Goal: Task Accomplishment & Management: Complete application form

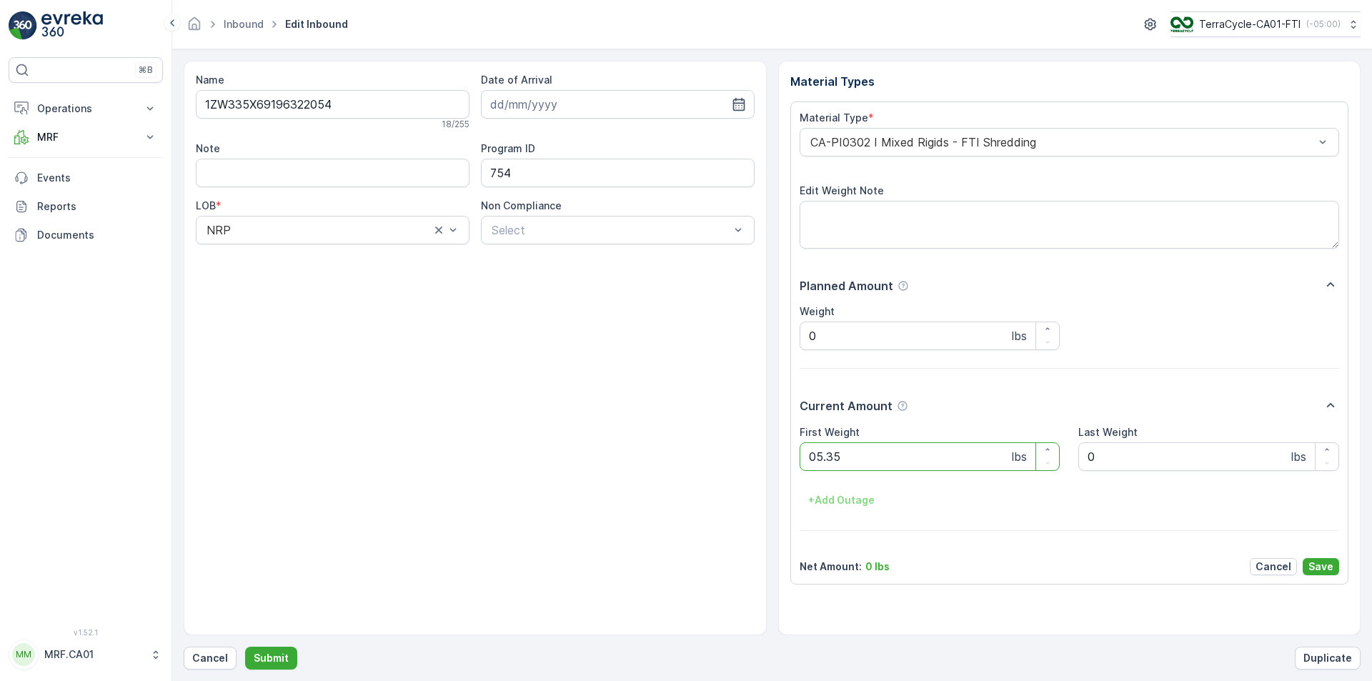
click at [245, 647] on button "Submit" at bounding box center [271, 658] width 52 height 23
type Weight "036"
click at [245, 647] on button "Submit" at bounding box center [271, 658] width 52 height 23
type Weight "030"
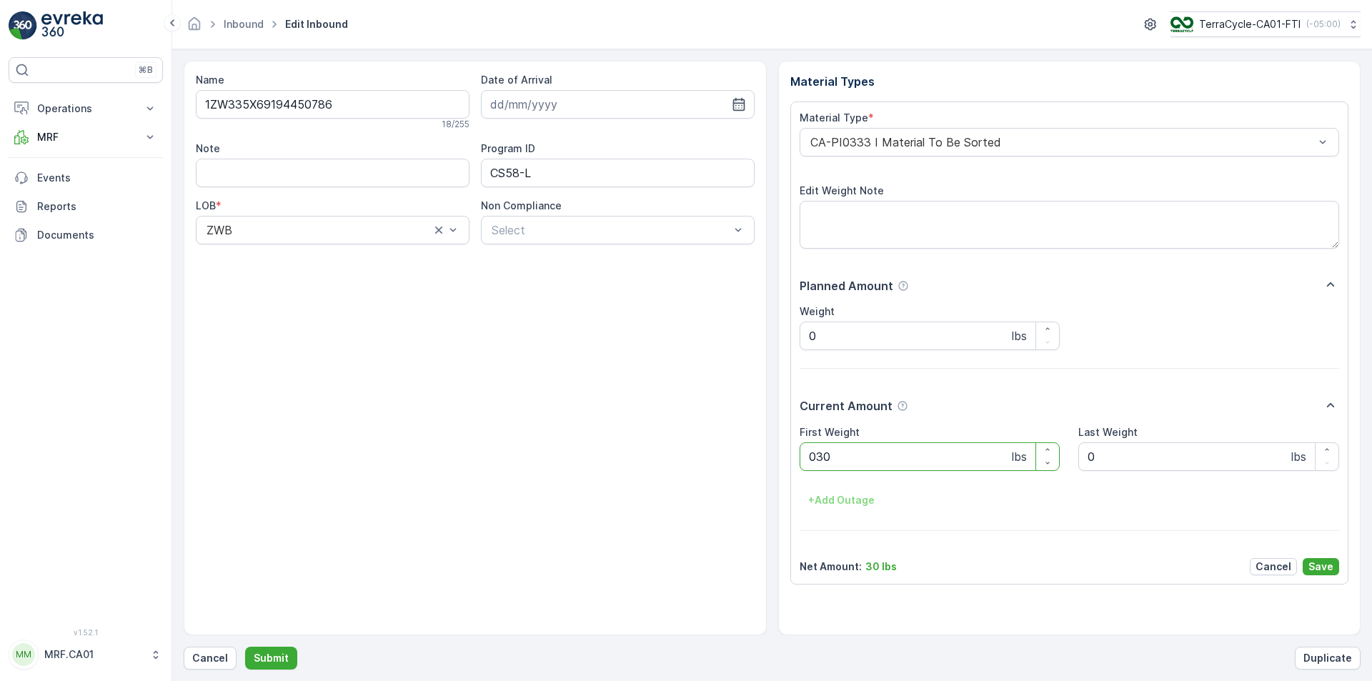
click at [245, 647] on button "Submit" at bounding box center [271, 658] width 52 height 23
type Weight "101"
click at [245, 647] on button "Submit" at bounding box center [271, 658] width 52 height 23
type Weight "025"
click at [245, 647] on button "Submit" at bounding box center [271, 658] width 52 height 23
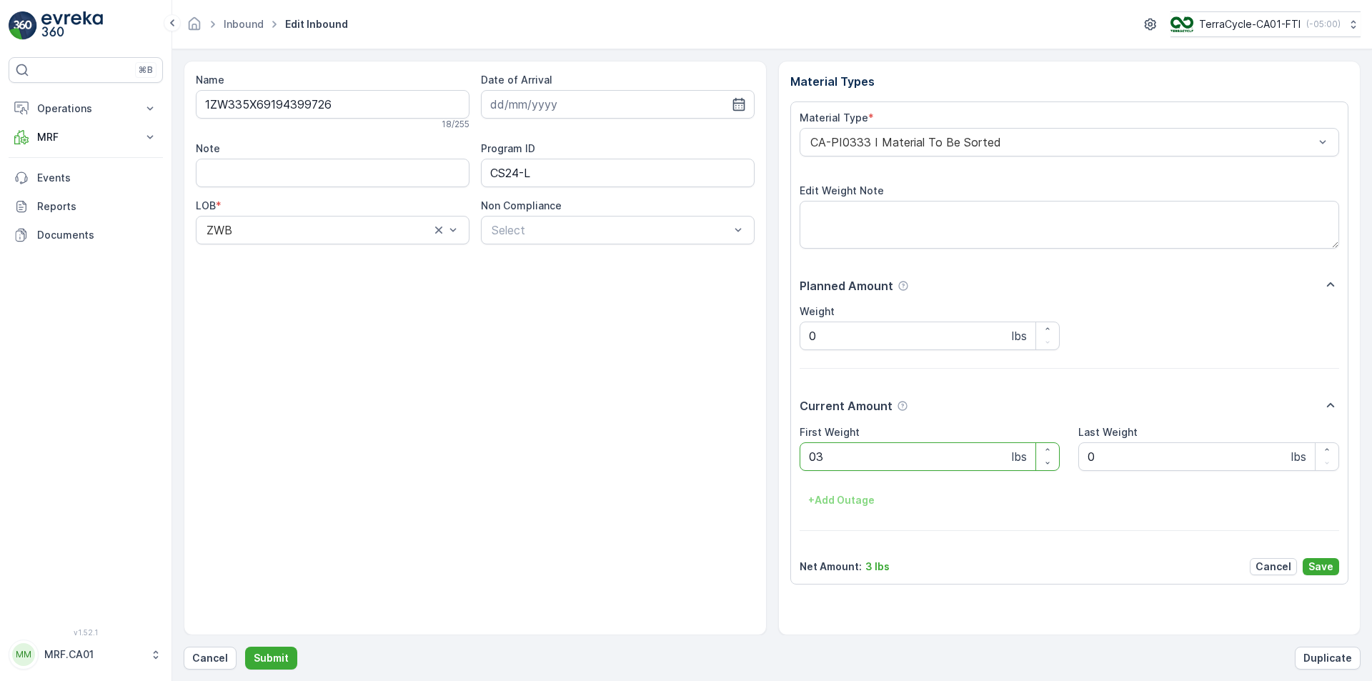
type Weight "036"
click at [245, 647] on button "Submit" at bounding box center [271, 658] width 52 height 23
type Weight "036"
click at [245, 647] on button "Submit" at bounding box center [271, 658] width 52 height 23
click at [209, 654] on p "Cancel" at bounding box center [210, 658] width 36 height 14
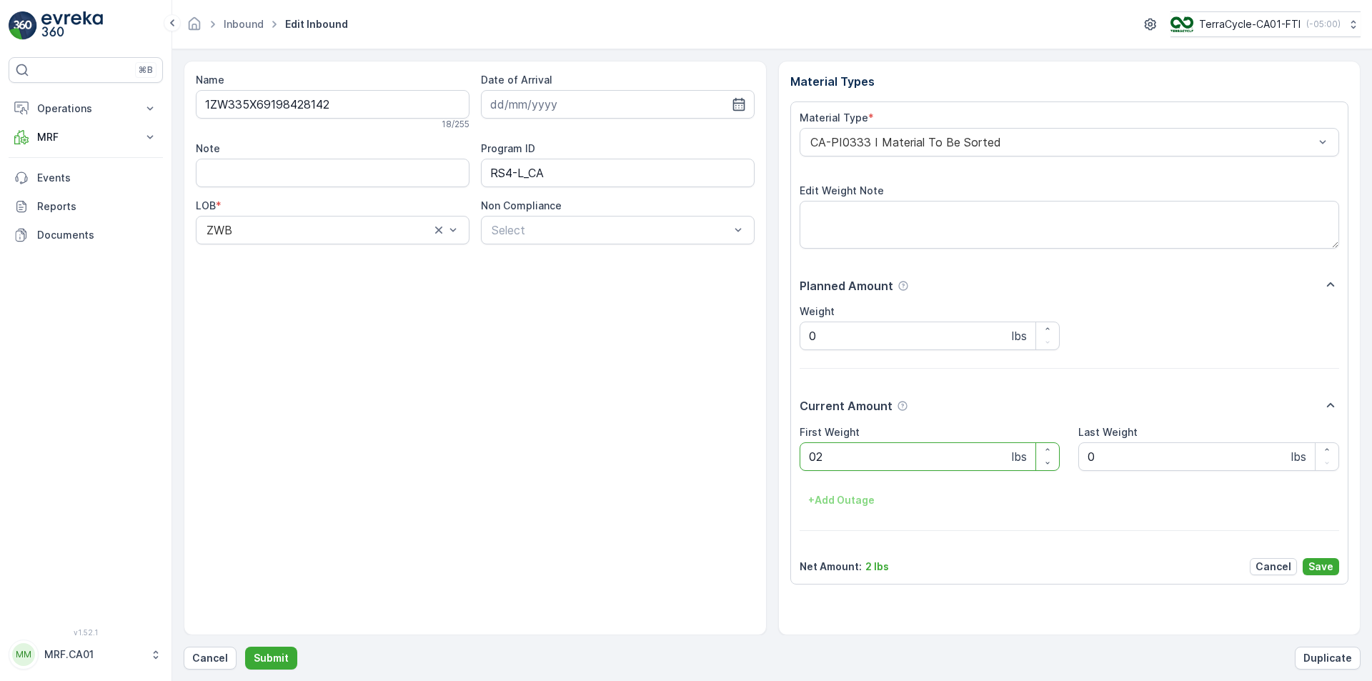
type Weight "026"
click at [245, 647] on button "Submit" at bounding box center [271, 658] width 52 height 23
type Weight "019"
click at [245, 647] on button "Submit" at bounding box center [271, 658] width 52 height 23
type Weight "033"
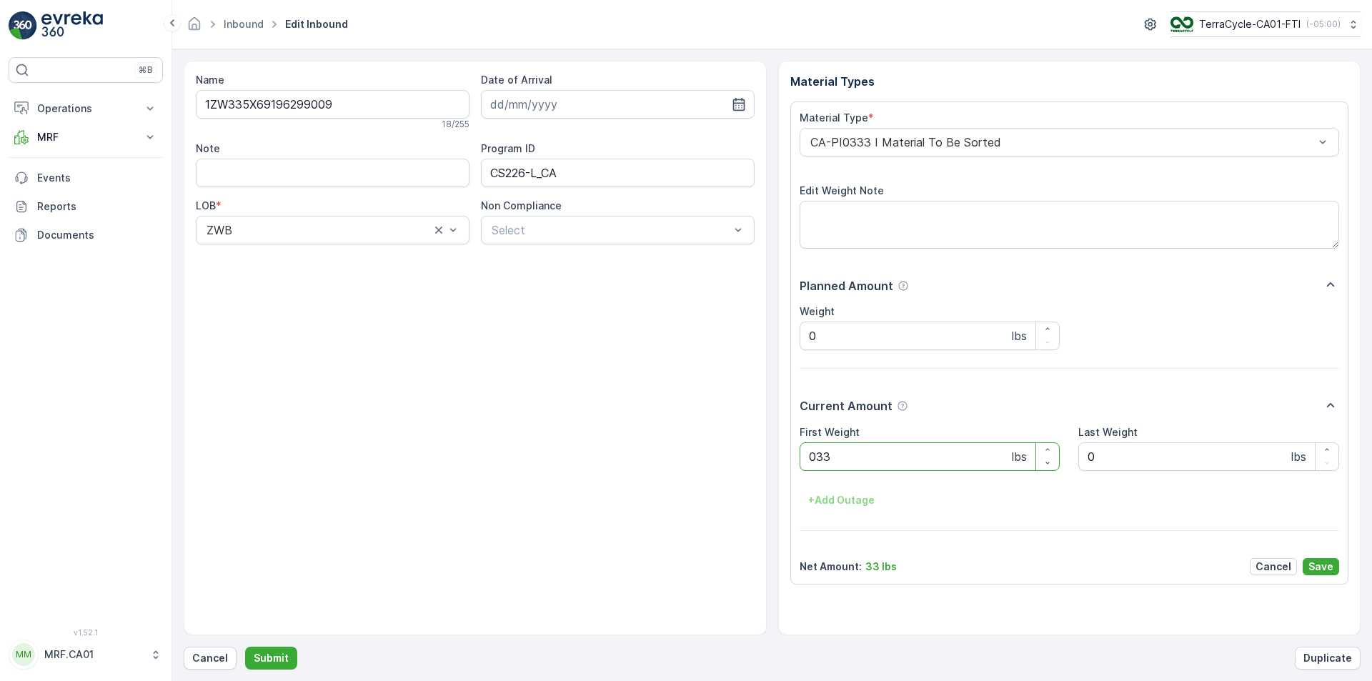
click at [245, 647] on button "Submit" at bounding box center [271, 658] width 52 height 23
type Weight "035"
click at [245, 647] on button "Submit" at bounding box center [271, 658] width 52 height 23
type Weight "031"
click at [245, 647] on button "Submit" at bounding box center [271, 658] width 52 height 23
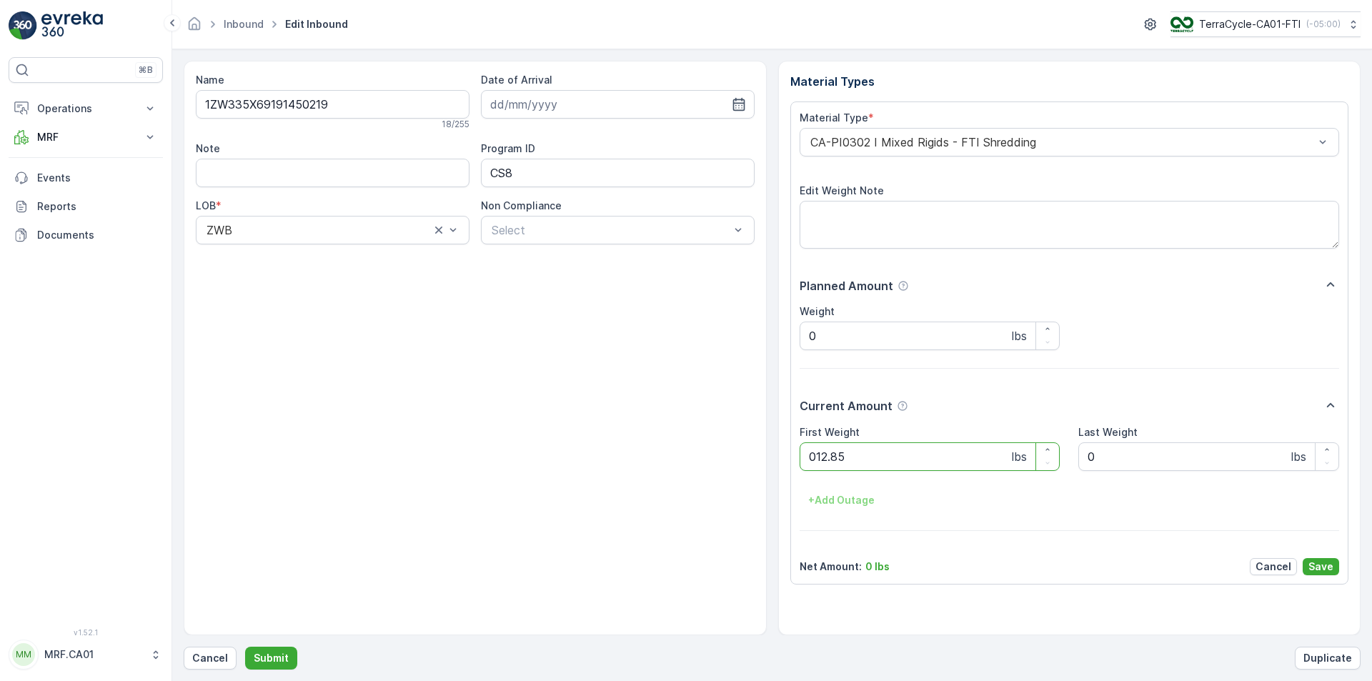
click at [245, 647] on button "Submit" at bounding box center [271, 658] width 52 height 23
type Weight "033"
click at [245, 647] on button "Submit" at bounding box center [271, 658] width 52 height 23
type Weight "032"
click at [245, 647] on button "Submit" at bounding box center [271, 658] width 52 height 23
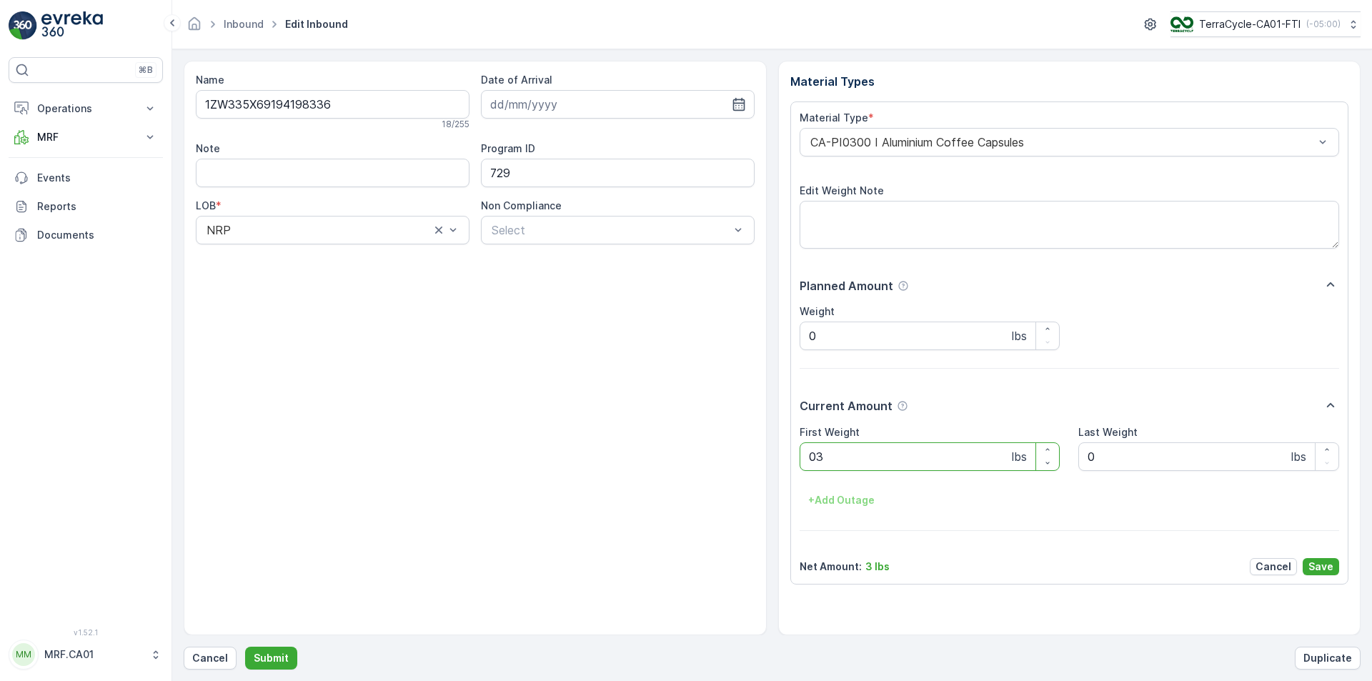
type Weight "030"
click at [245, 647] on button "Submit" at bounding box center [271, 658] width 52 height 23
type Weight "047"
click at [245, 647] on button "Submit" at bounding box center [271, 658] width 52 height 23
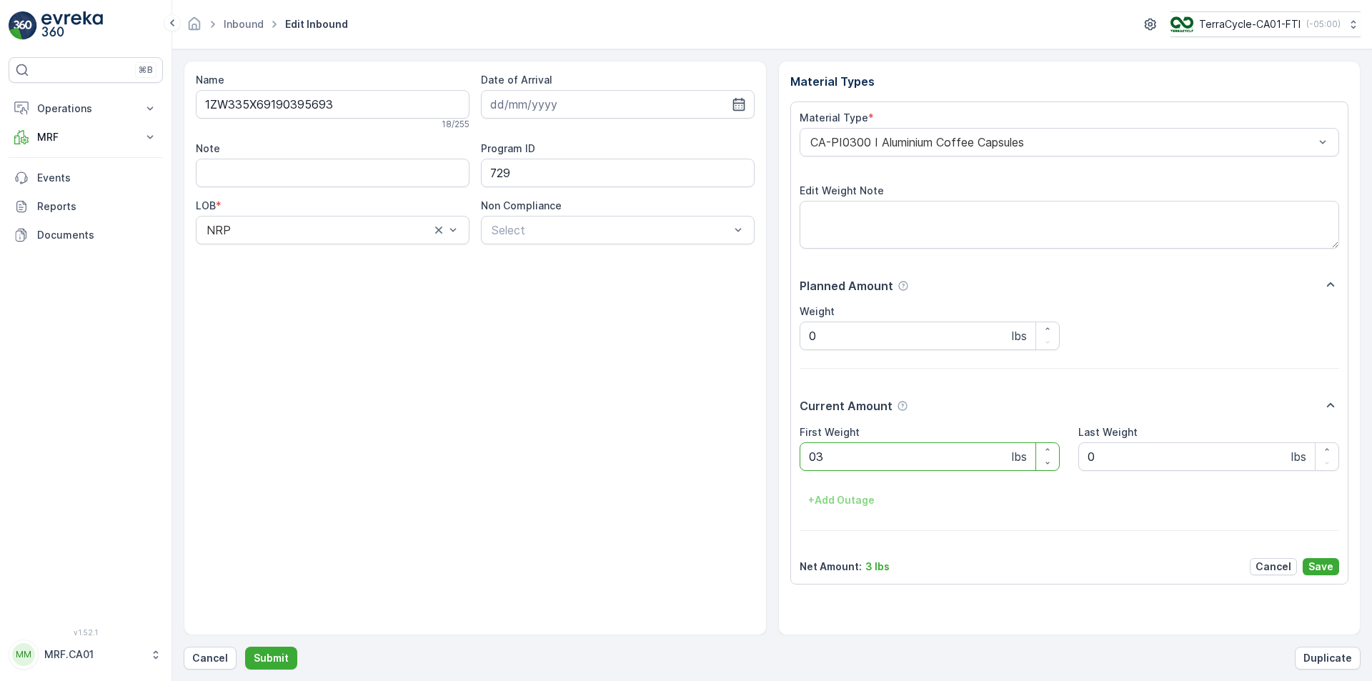
type Weight "032"
click at [245, 647] on button "Submit" at bounding box center [271, 658] width 52 height 23
type Weight "014"
click at [245, 647] on button "Submit" at bounding box center [271, 658] width 52 height 23
type Weight "038"
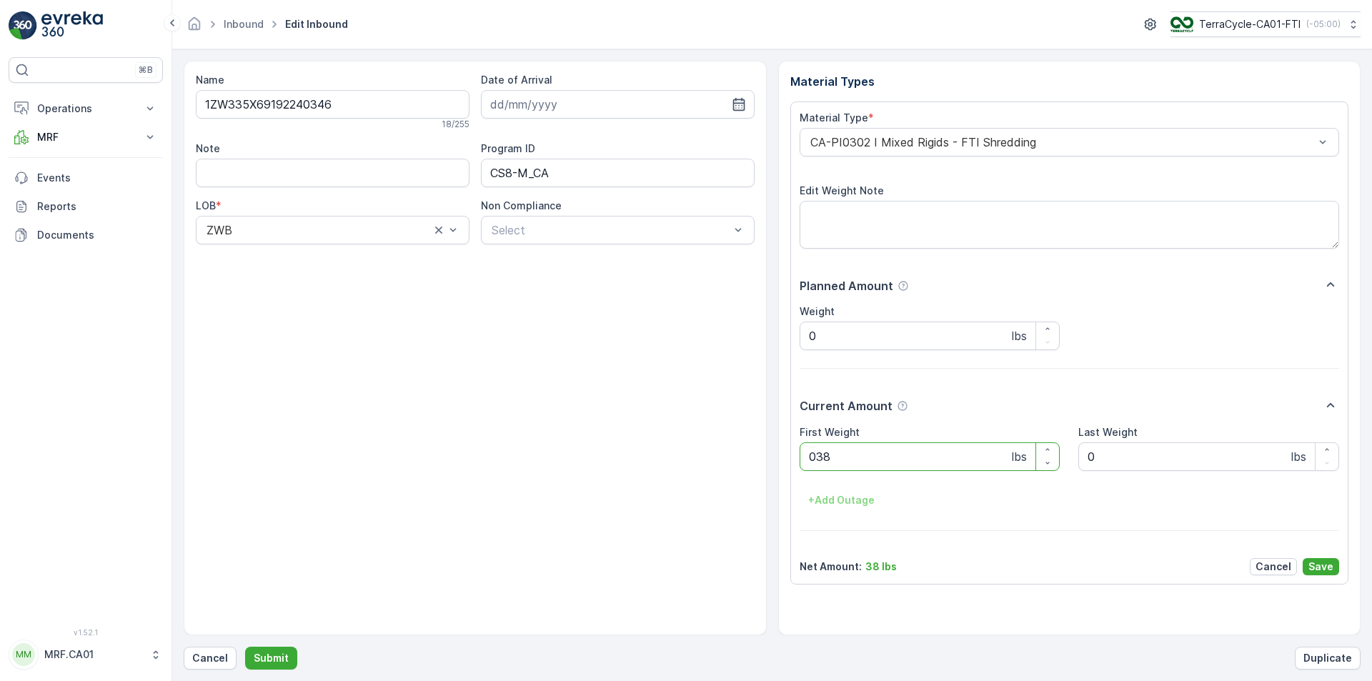
click at [245, 647] on button "Submit" at bounding box center [271, 658] width 52 height 23
type Weight "074"
click at [245, 647] on button "Submit" at bounding box center [271, 658] width 52 height 23
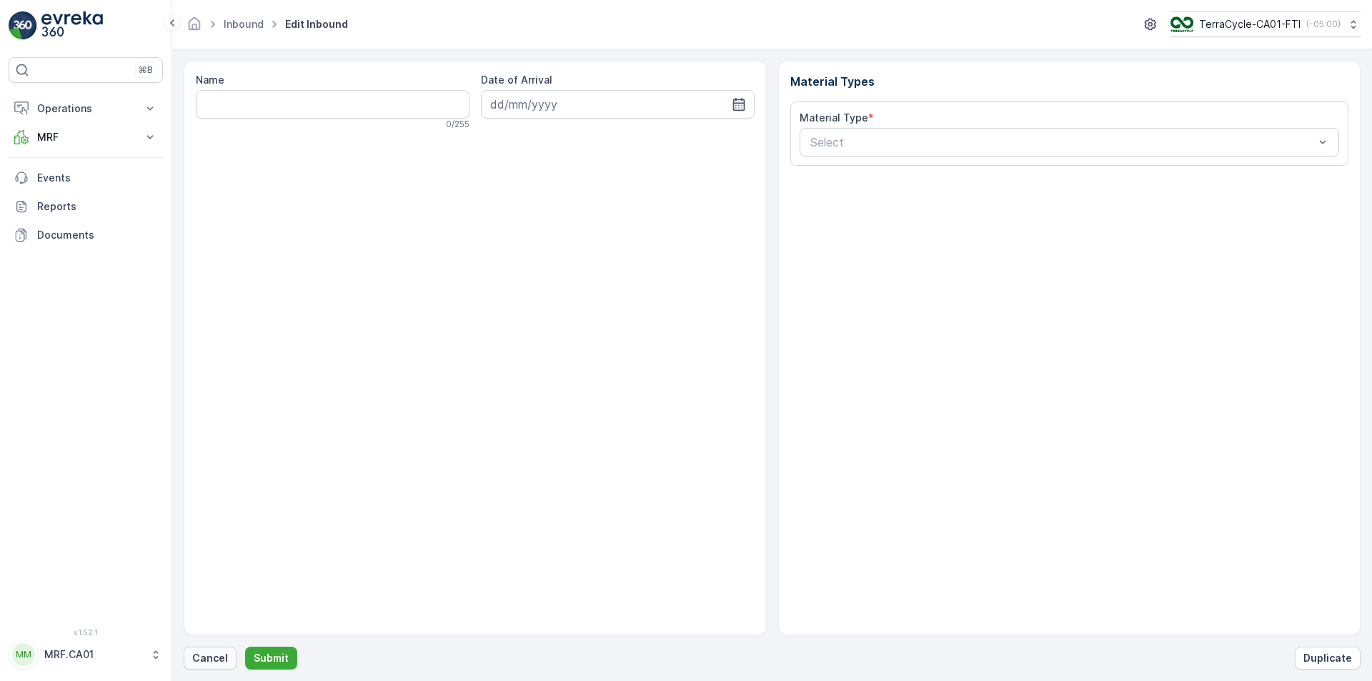
click at [215, 658] on p "Cancel" at bounding box center [210, 658] width 36 height 14
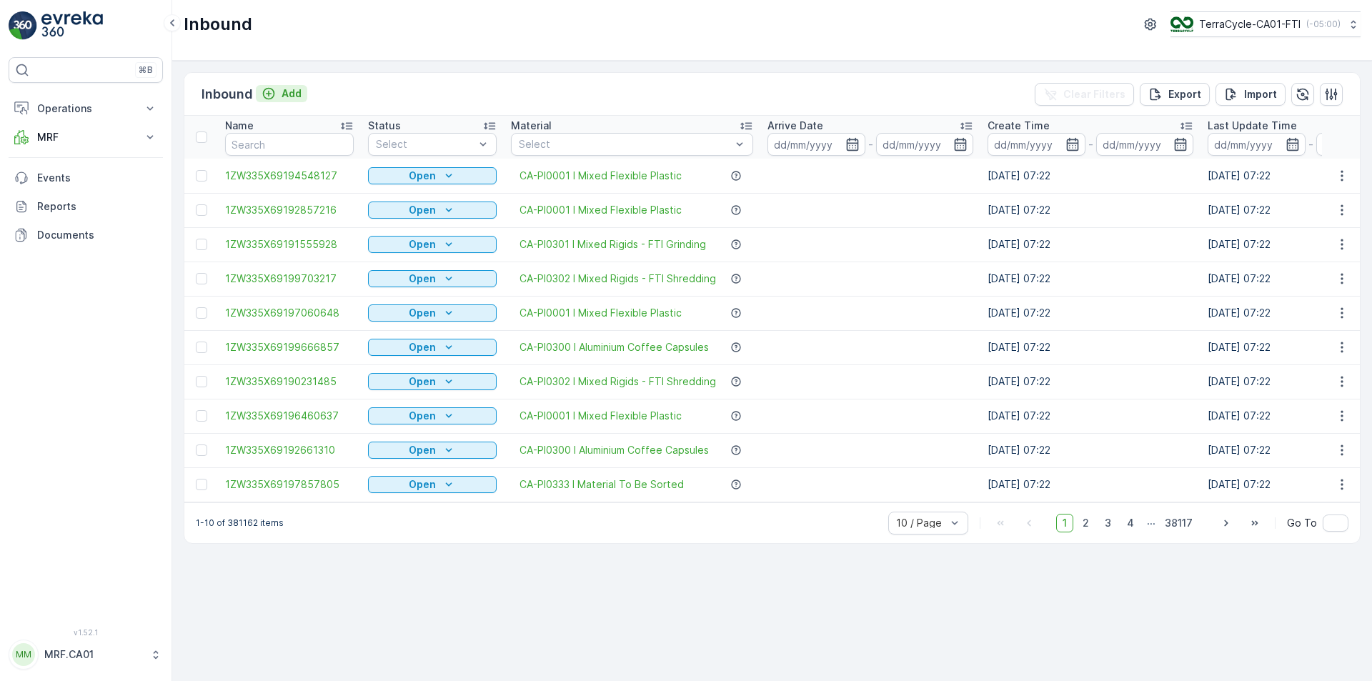
click at [299, 92] on p "Add" at bounding box center [292, 93] width 20 height 14
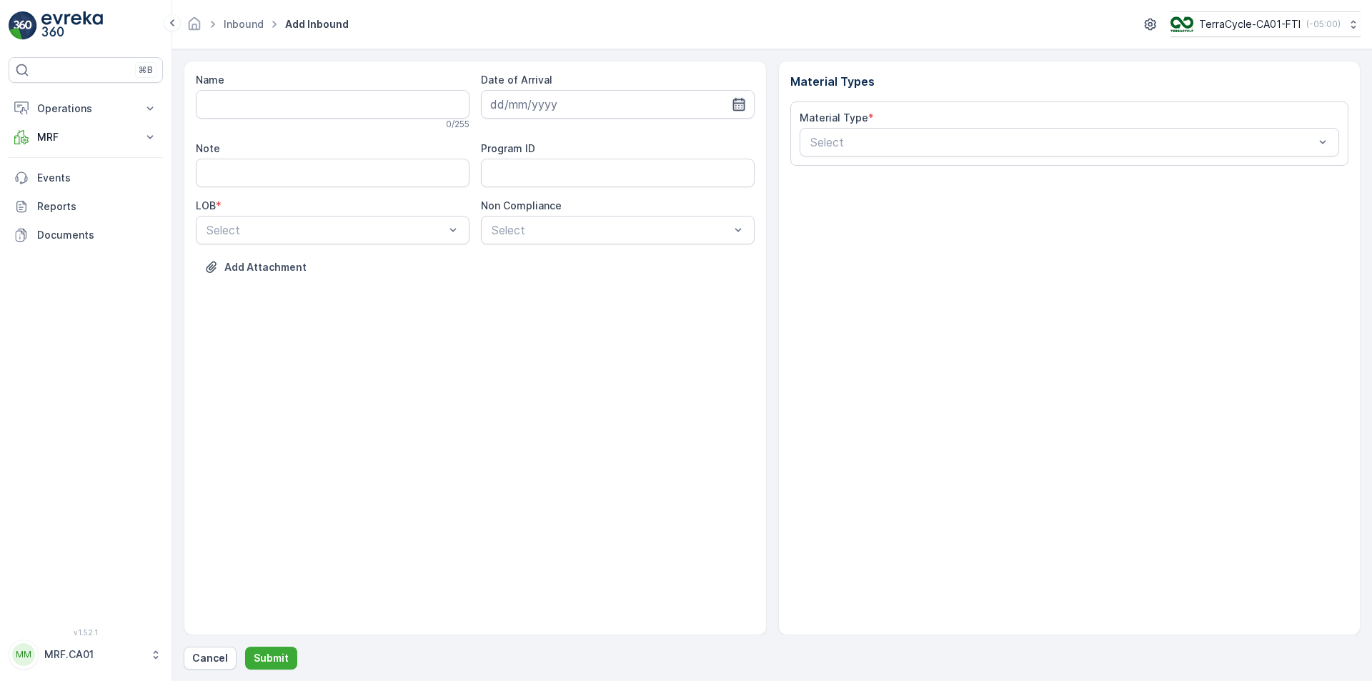
click at [741, 104] on icon "button" at bounding box center [739, 104] width 14 height 14
click at [607, 224] on div "9" at bounding box center [608, 223] width 23 height 23
type input "[DATE]"
click at [404, 261] on div "NRP" at bounding box center [332, 265] width 257 height 13
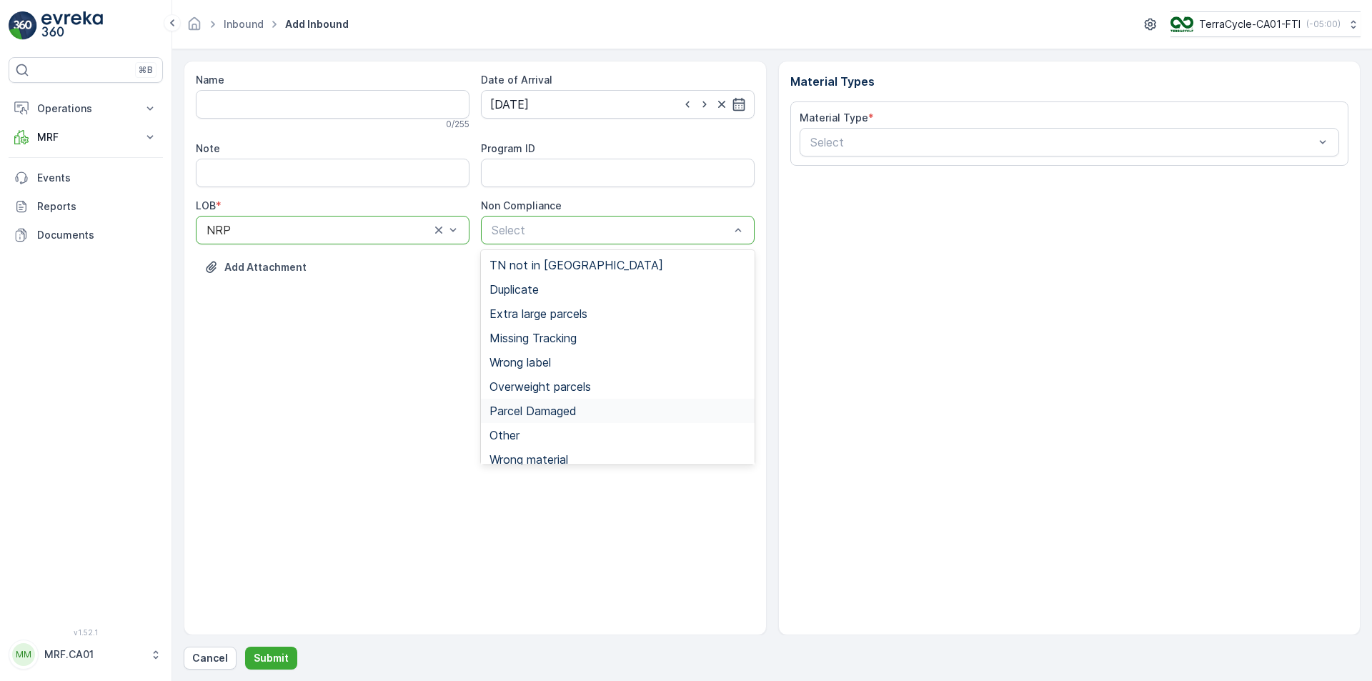
click at [538, 409] on span "Parcel Damaged" at bounding box center [532, 410] width 87 height 13
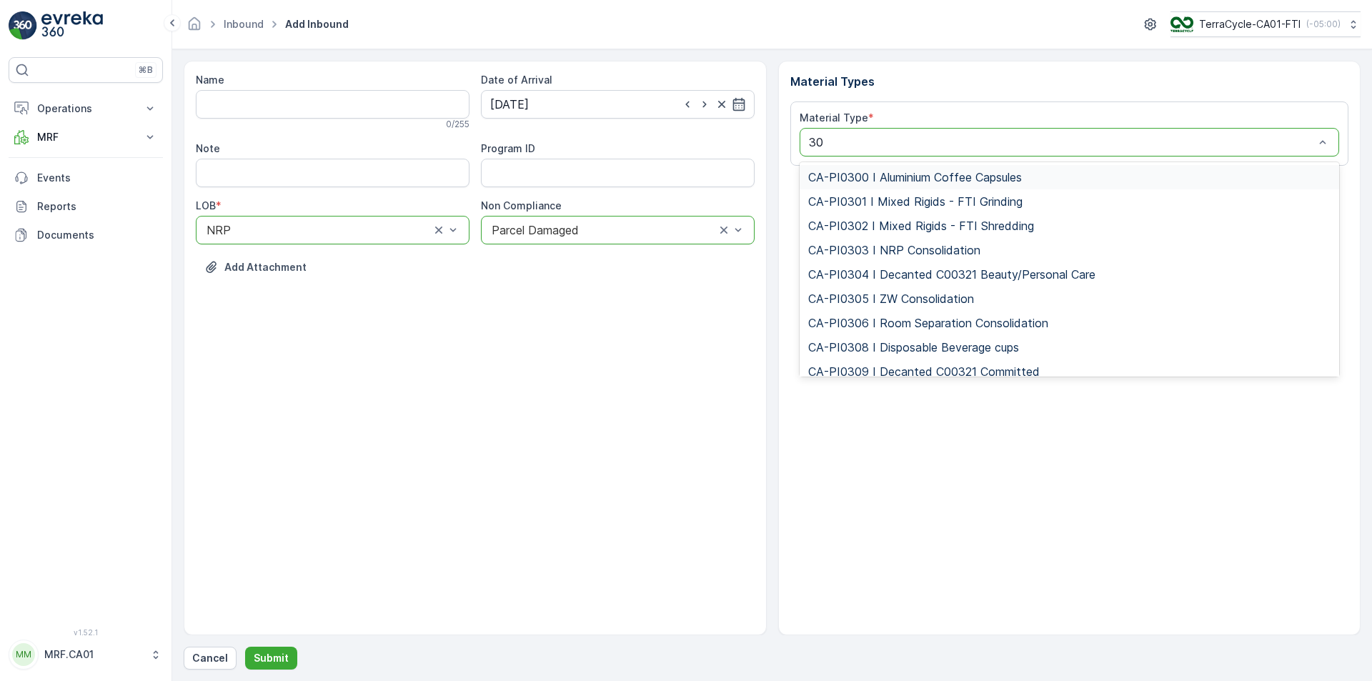
type input "302"
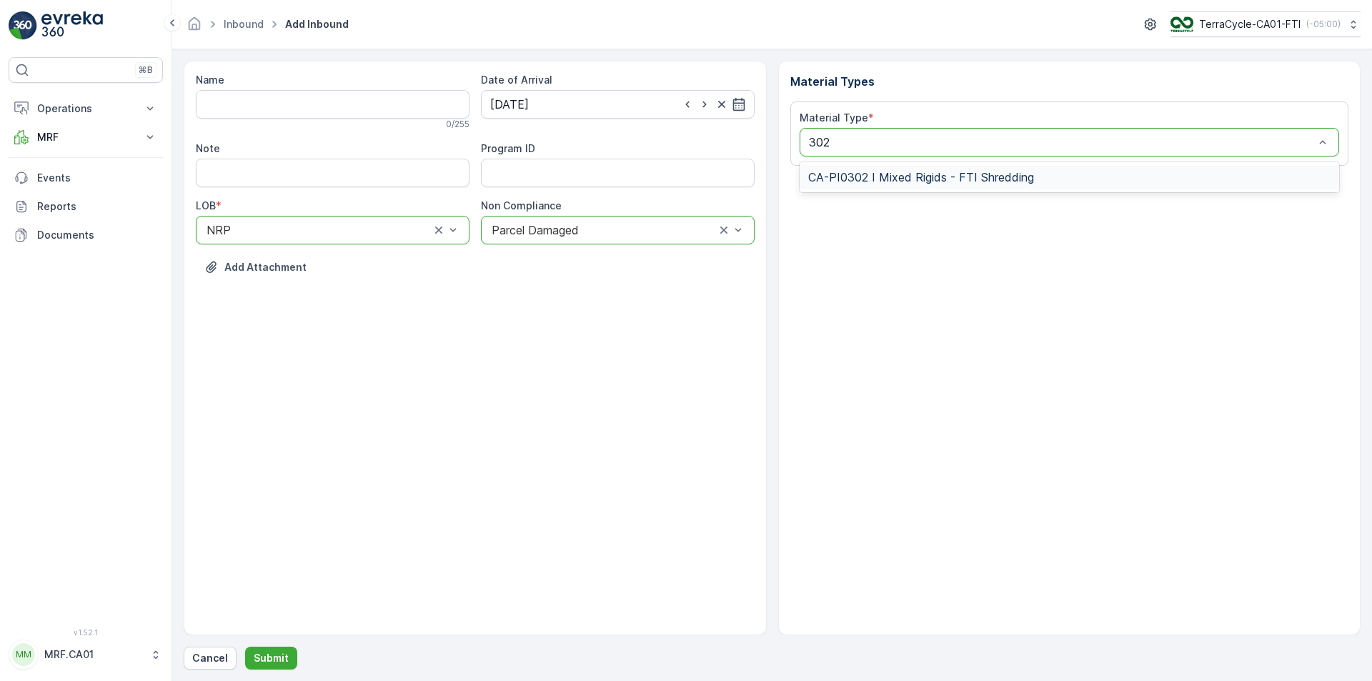
click at [945, 178] on span "CA-PI0302 I Mixed Rigids - FTI Shredding" at bounding box center [921, 177] width 226 height 13
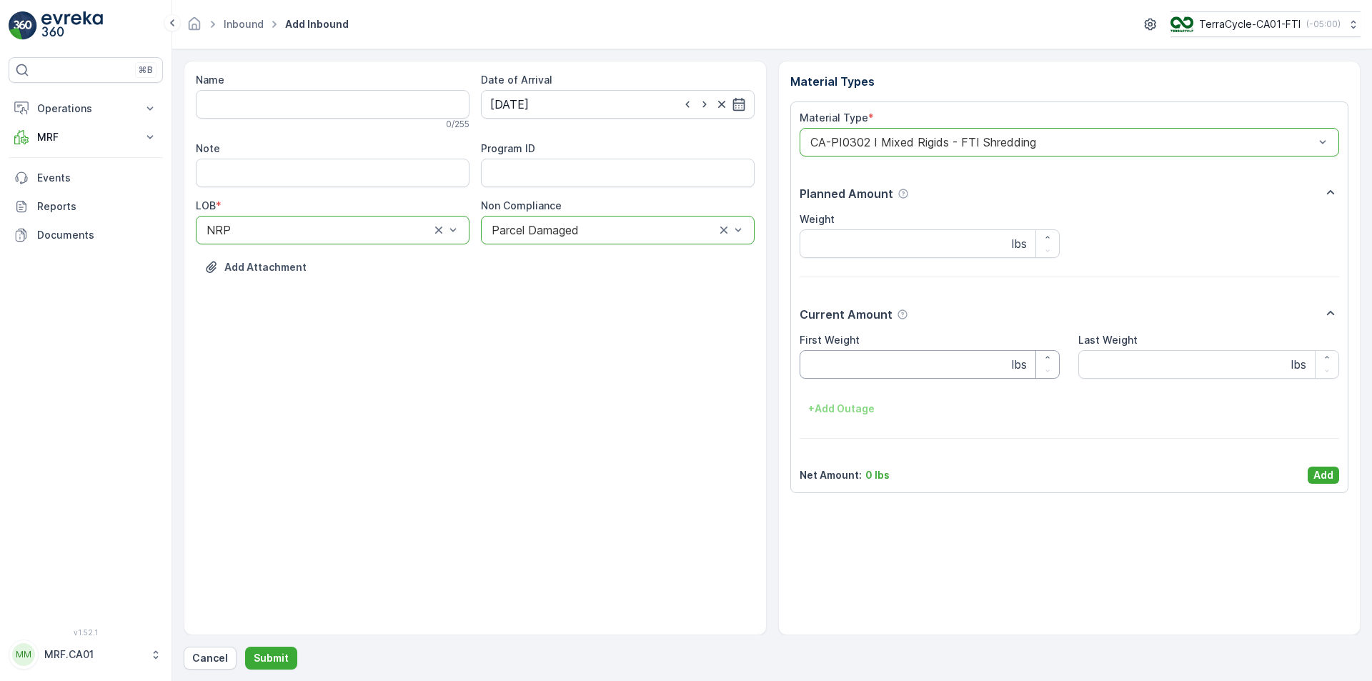
click at [897, 365] on Weight "First Weight" at bounding box center [930, 364] width 261 height 29
type Weight "45"
click at [1330, 474] on p "Add" at bounding box center [1323, 475] width 20 height 14
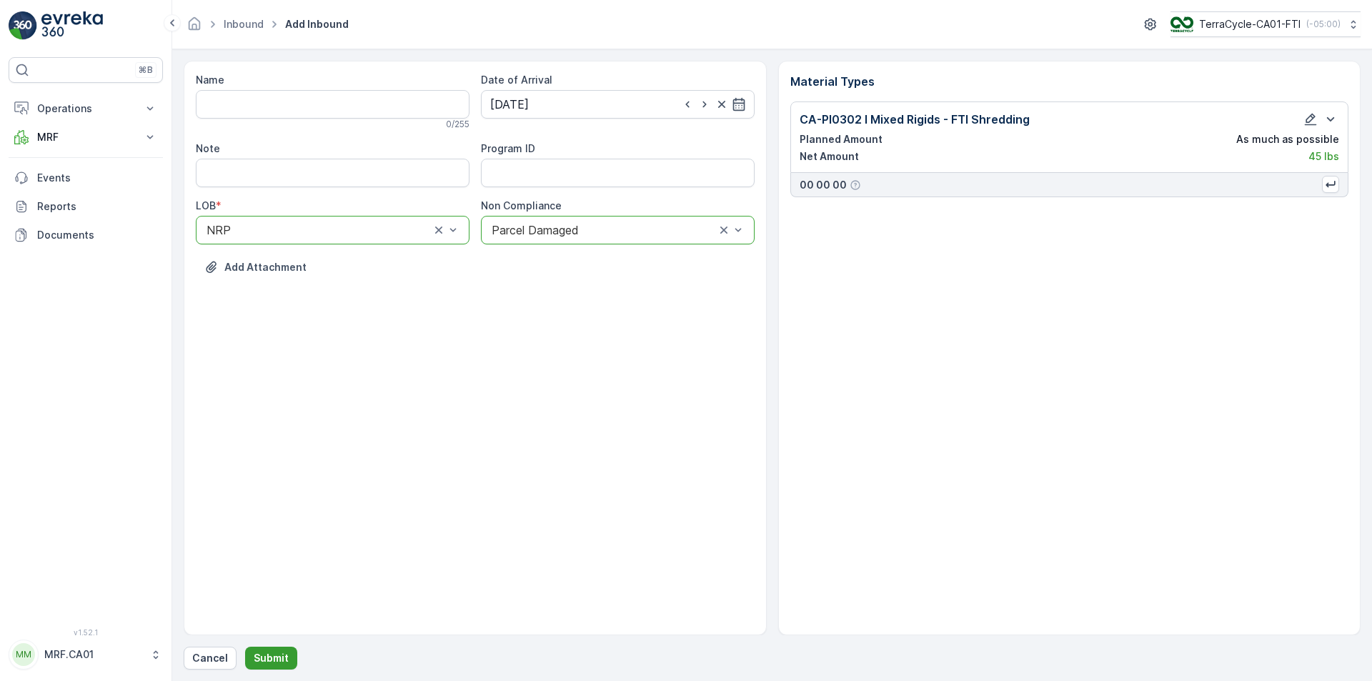
click at [281, 657] on p "Submit" at bounding box center [271, 658] width 35 height 14
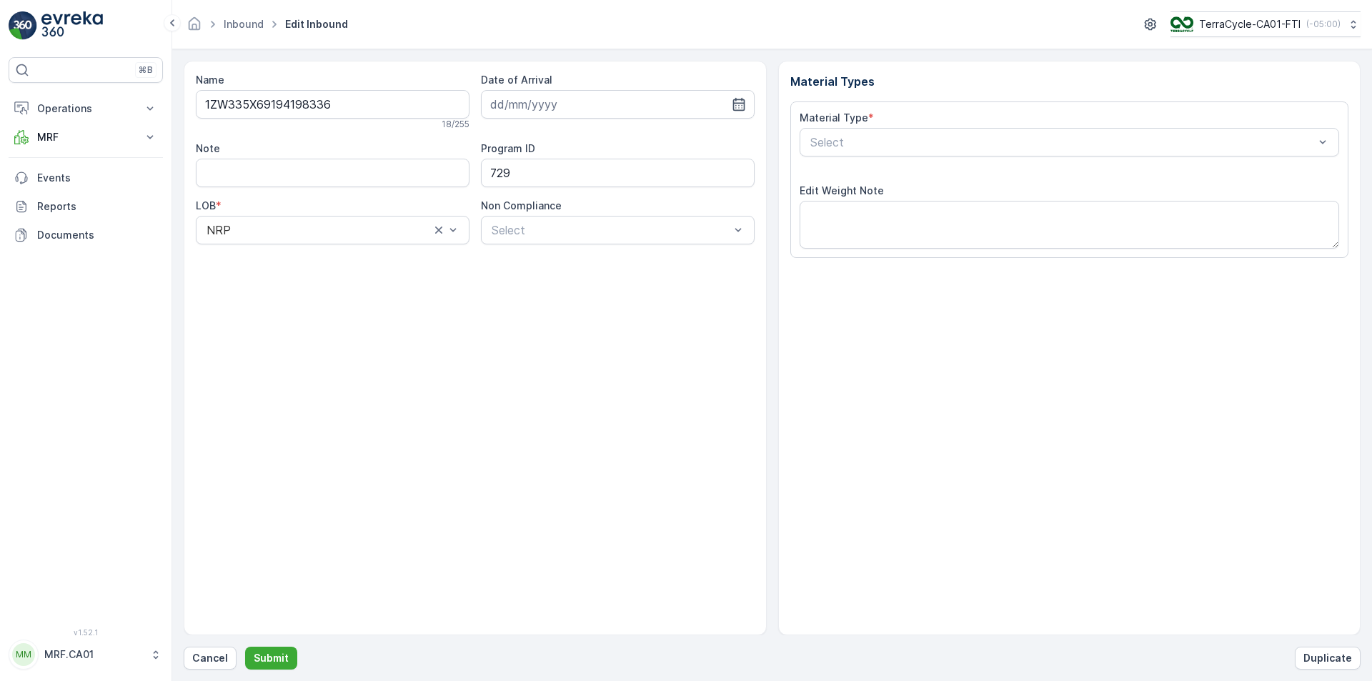
type input "[DATE]"
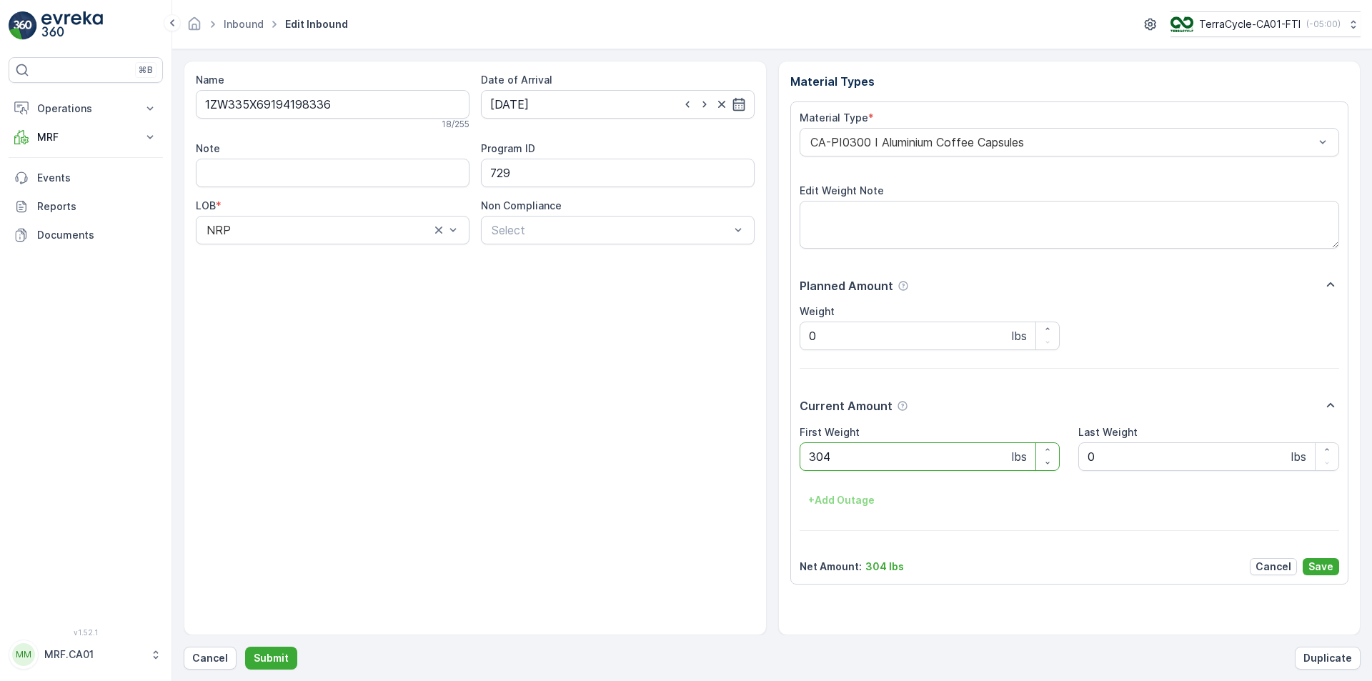
type Weight "3040"
click at [245, 647] on button "Submit" at bounding box center [271, 658] width 52 height 23
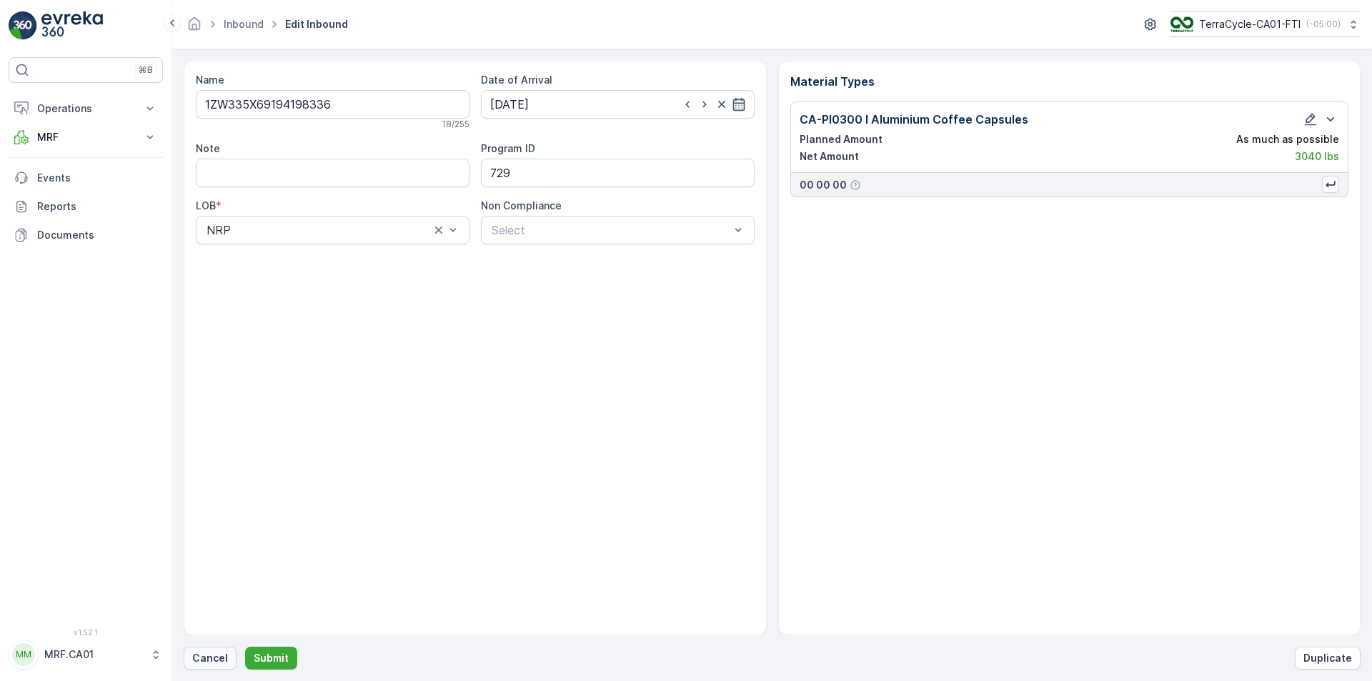
click at [199, 653] on p "Cancel" at bounding box center [210, 658] width 36 height 14
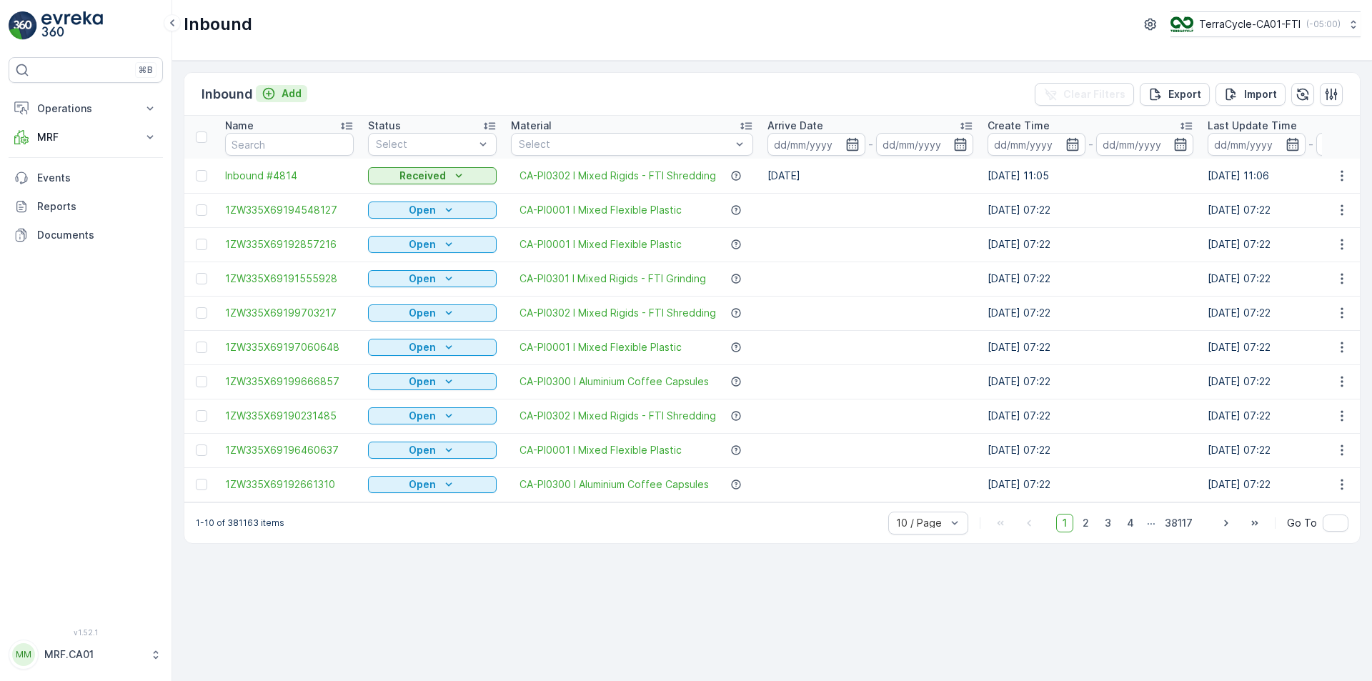
click at [287, 92] on p "Add" at bounding box center [292, 93] width 20 height 14
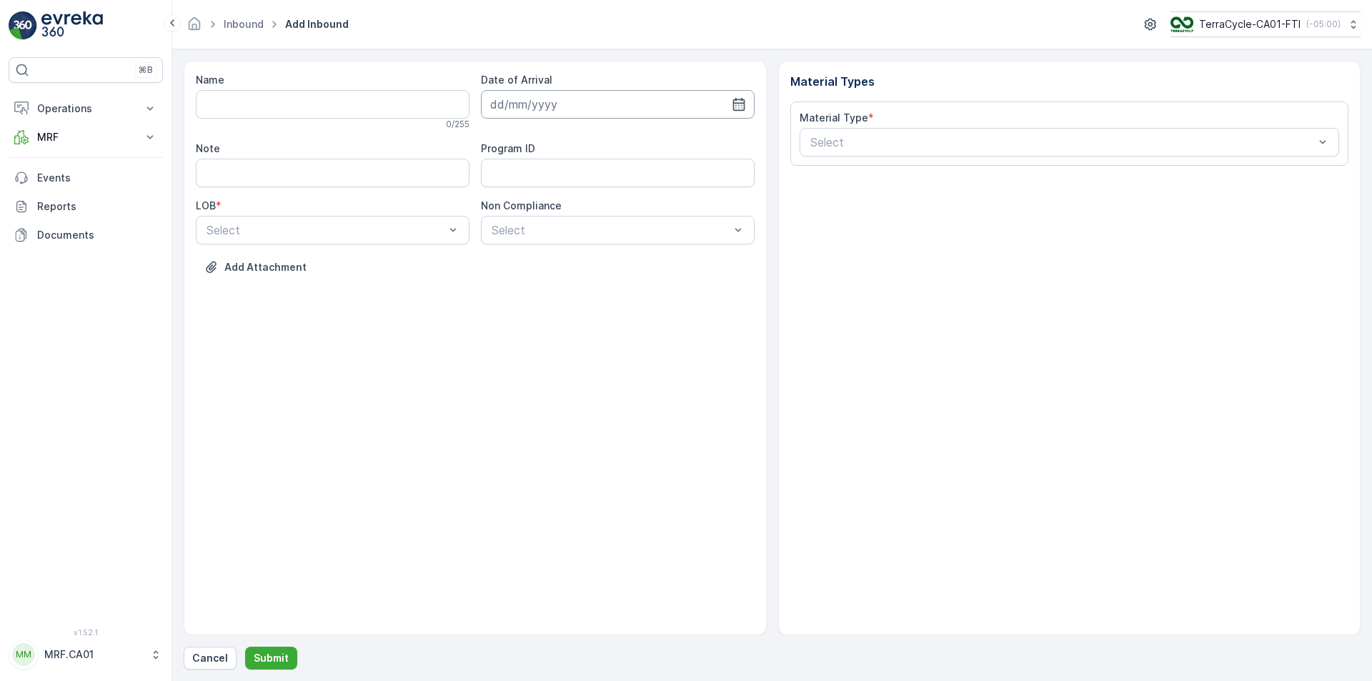
click at [748, 105] on input at bounding box center [618, 104] width 274 height 29
click at [606, 223] on div "9" at bounding box center [608, 223] width 23 height 23
type input "[DATE]"
click at [364, 269] on div "NRP" at bounding box center [332, 265] width 257 height 13
drag, startPoint x: 483, startPoint y: 245, endPoint x: 513, endPoint y: 228, distance: 34.6
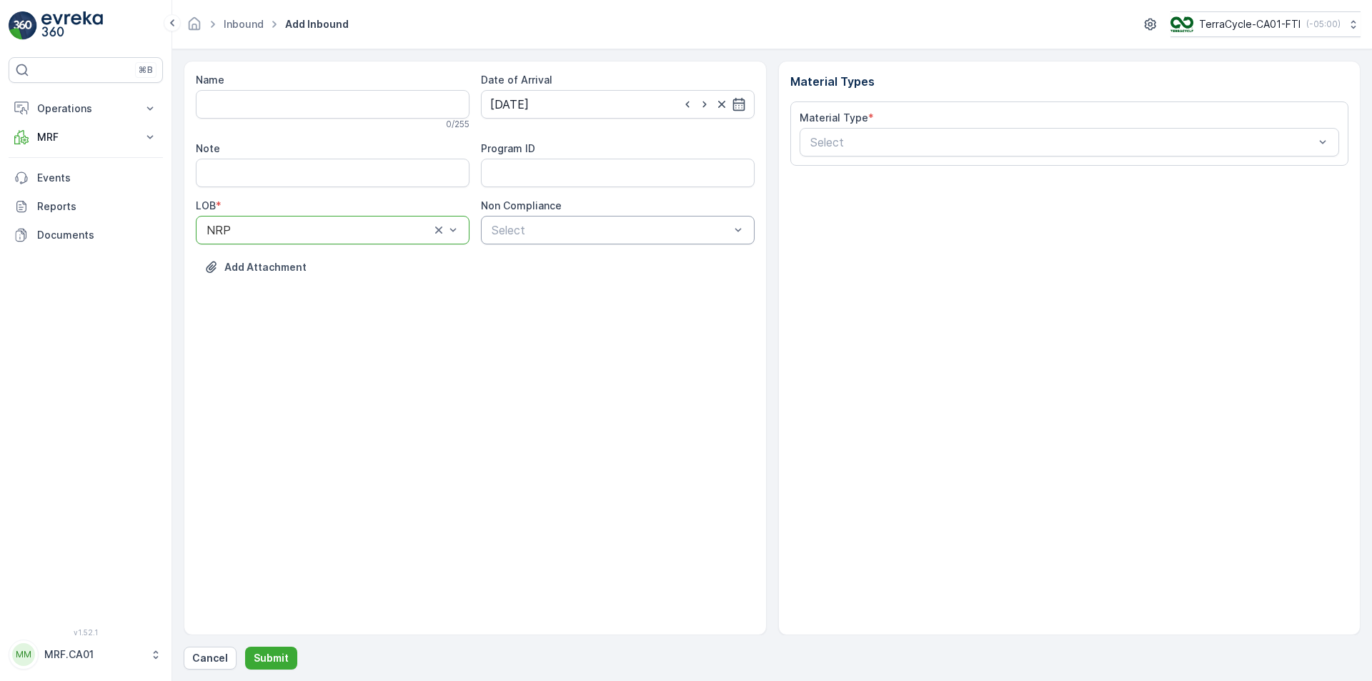
click at [492, 239] on div "Name 0 / 255 Date of Arrival [DATE] Note Program ID LOB * option NRP, selected.…" at bounding box center [475, 184] width 559 height 223
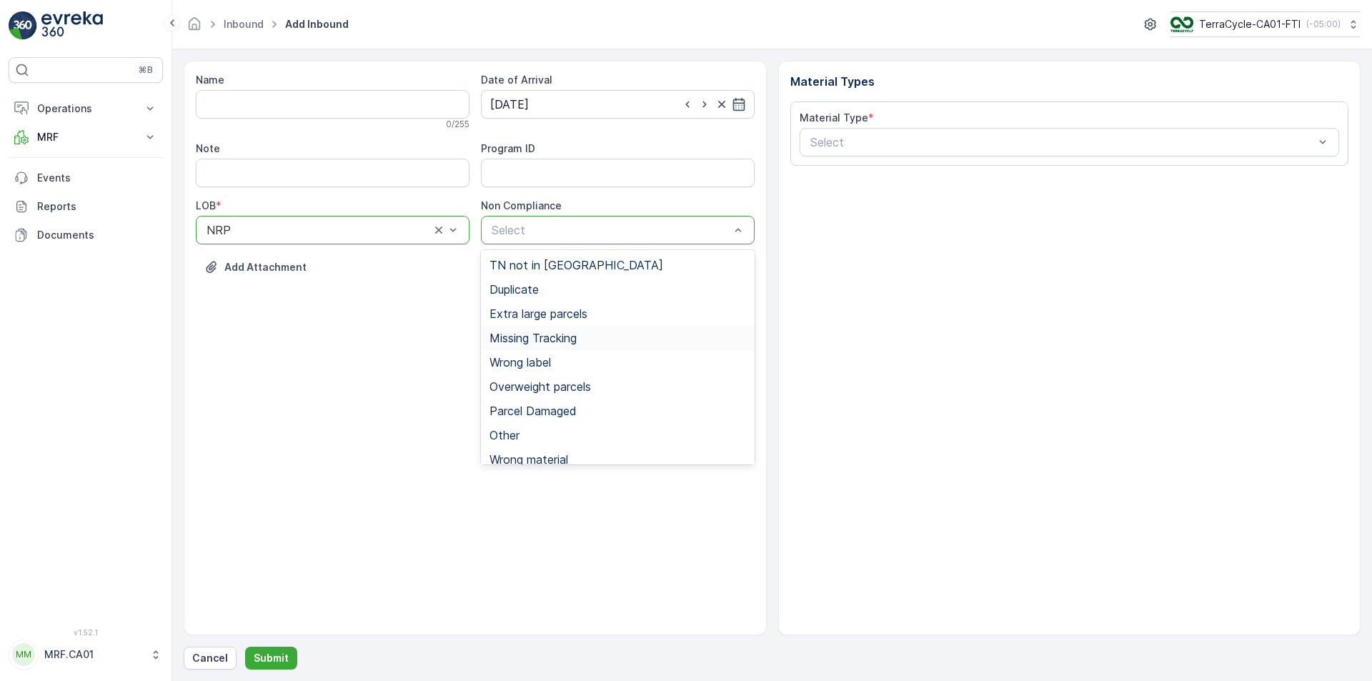
click at [553, 341] on span "Missing Tracking" at bounding box center [532, 338] width 87 height 13
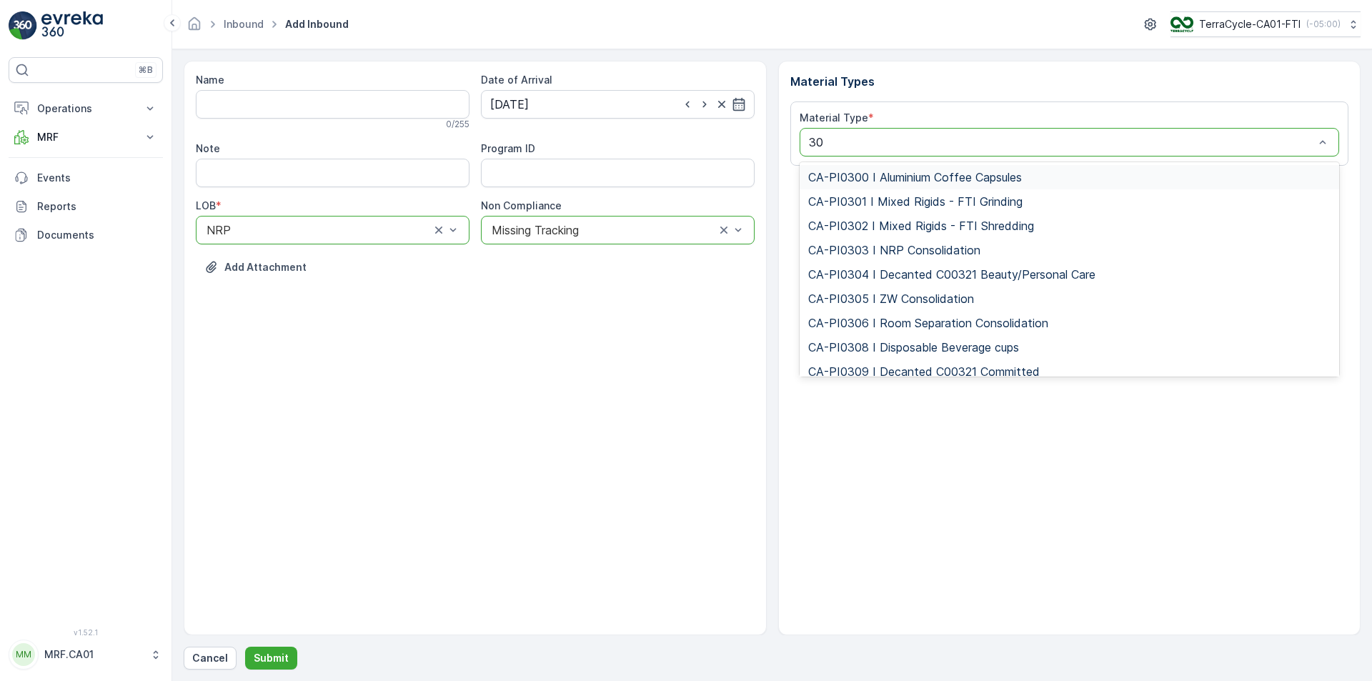
type input "300"
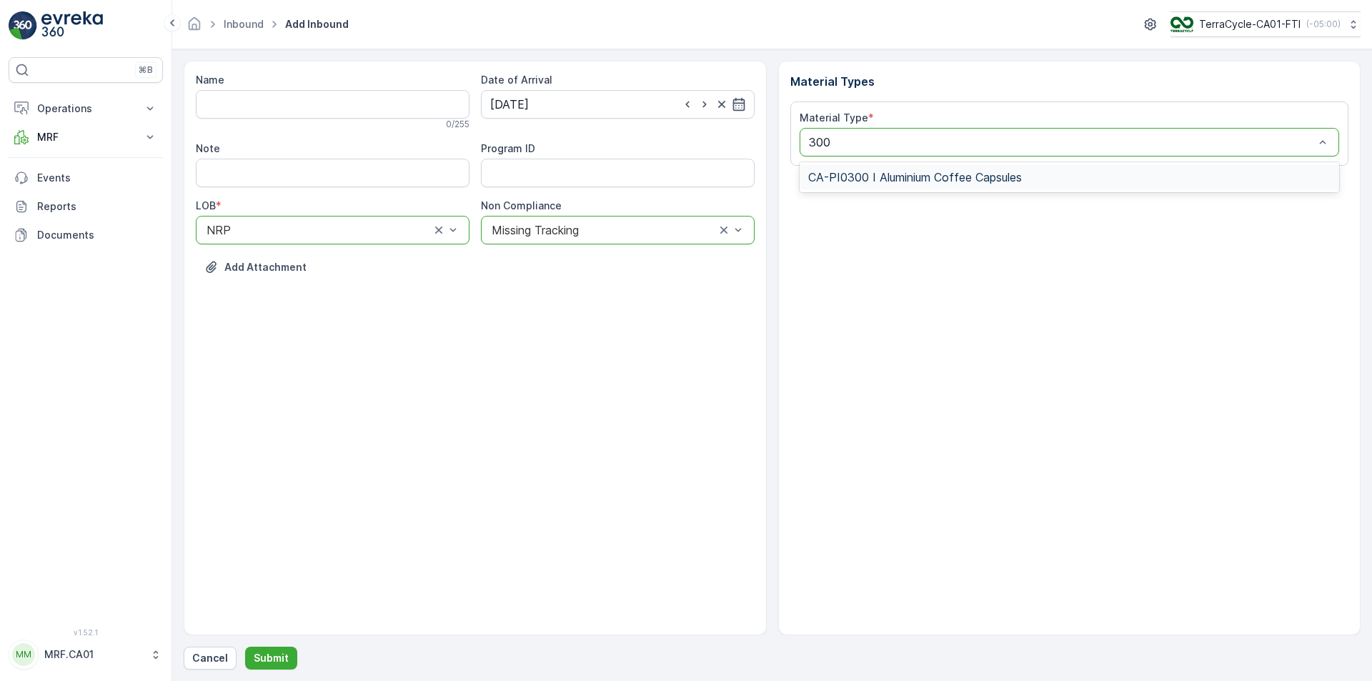
click at [908, 176] on span "CA-PI0300 I Aluminium Coffee Capsules" at bounding box center [915, 177] width 214 height 13
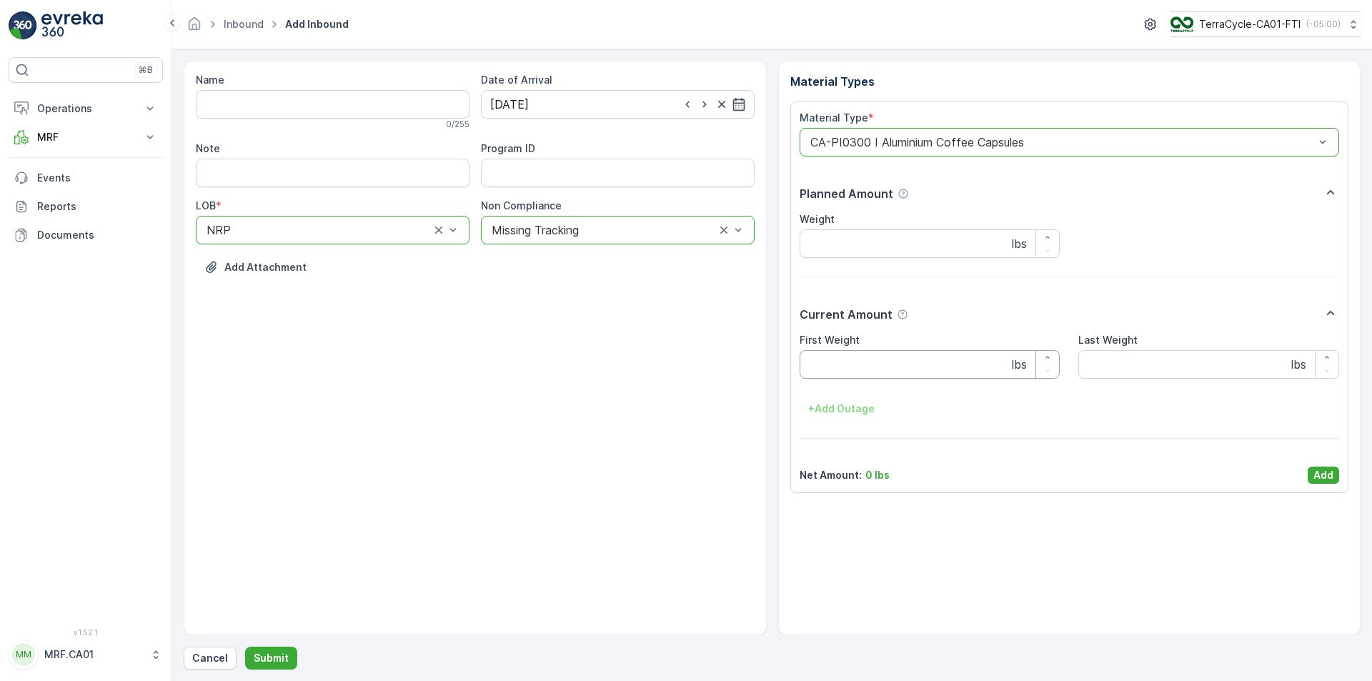
click at [865, 364] on Weight "First Weight" at bounding box center [930, 364] width 261 height 29
type Weight "40"
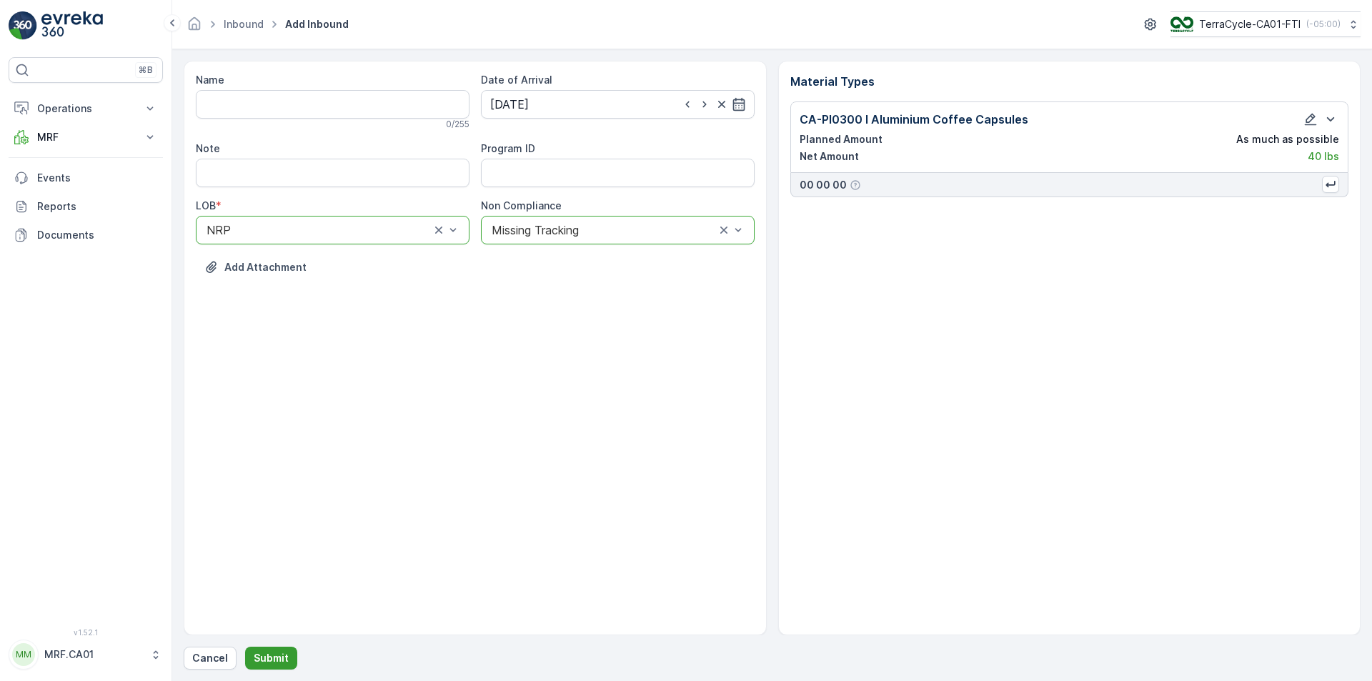
click at [247, 653] on button "Submit" at bounding box center [271, 658] width 52 height 23
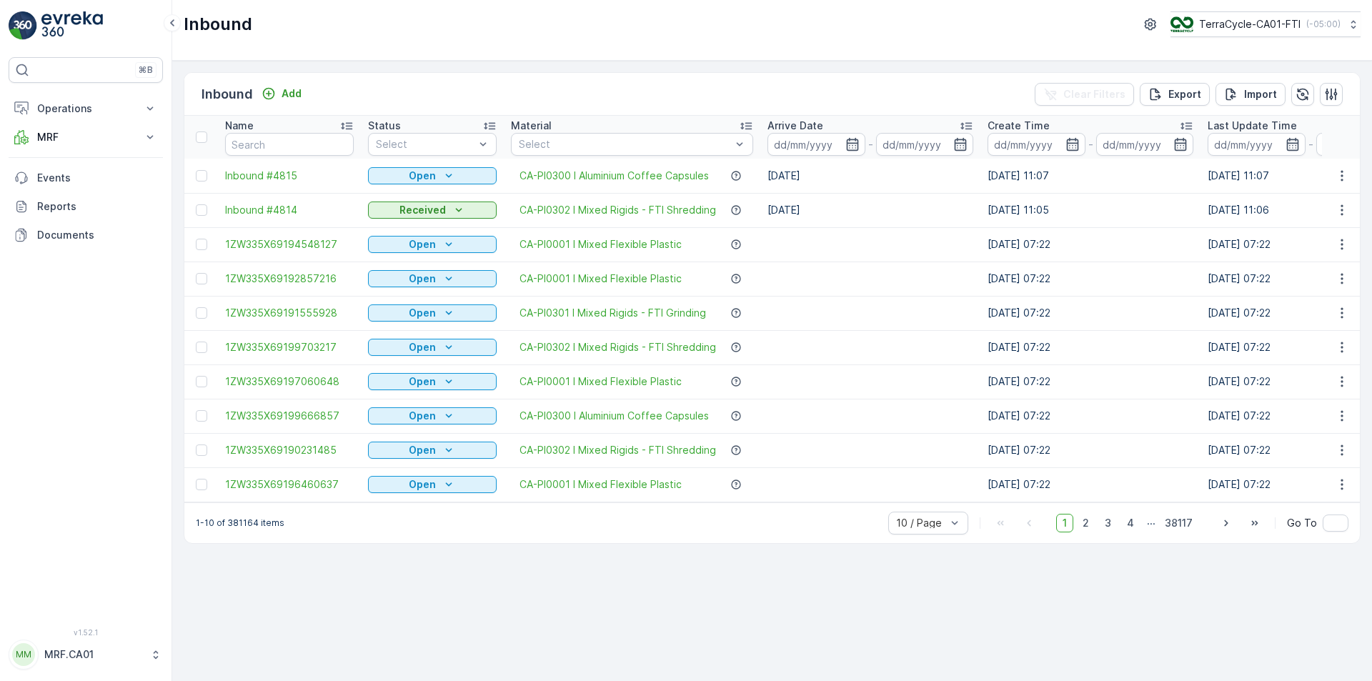
drag, startPoint x: 254, startPoint y: 656, endPoint x: 1121, endPoint y: 497, distance: 881.2
click at [509, 525] on div "Inbound Add Clear Filters Export Import Name Status Select Material Select Arri…" at bounding box center [772, 308] width 1177 height 472
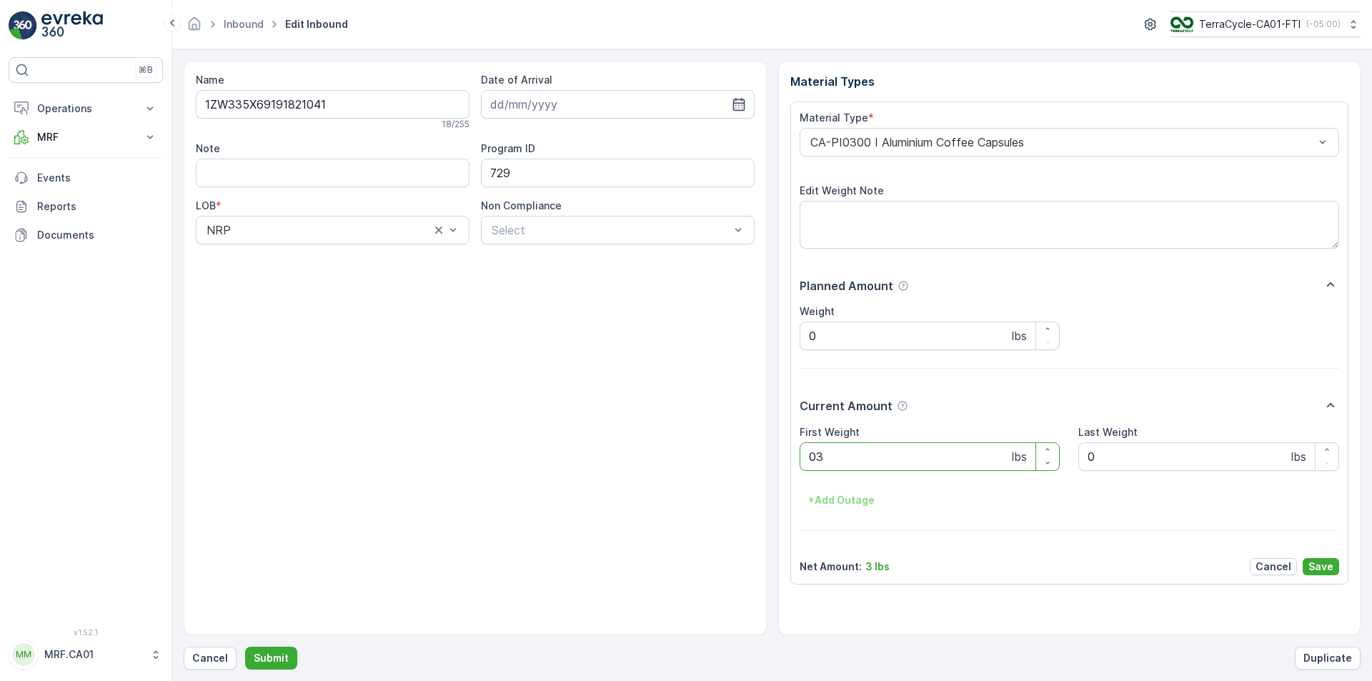
type Weight "035"
click at [245, 647] on button "Submit" at bounding box center [271, 658] width 52 height 23
type Weight "041"
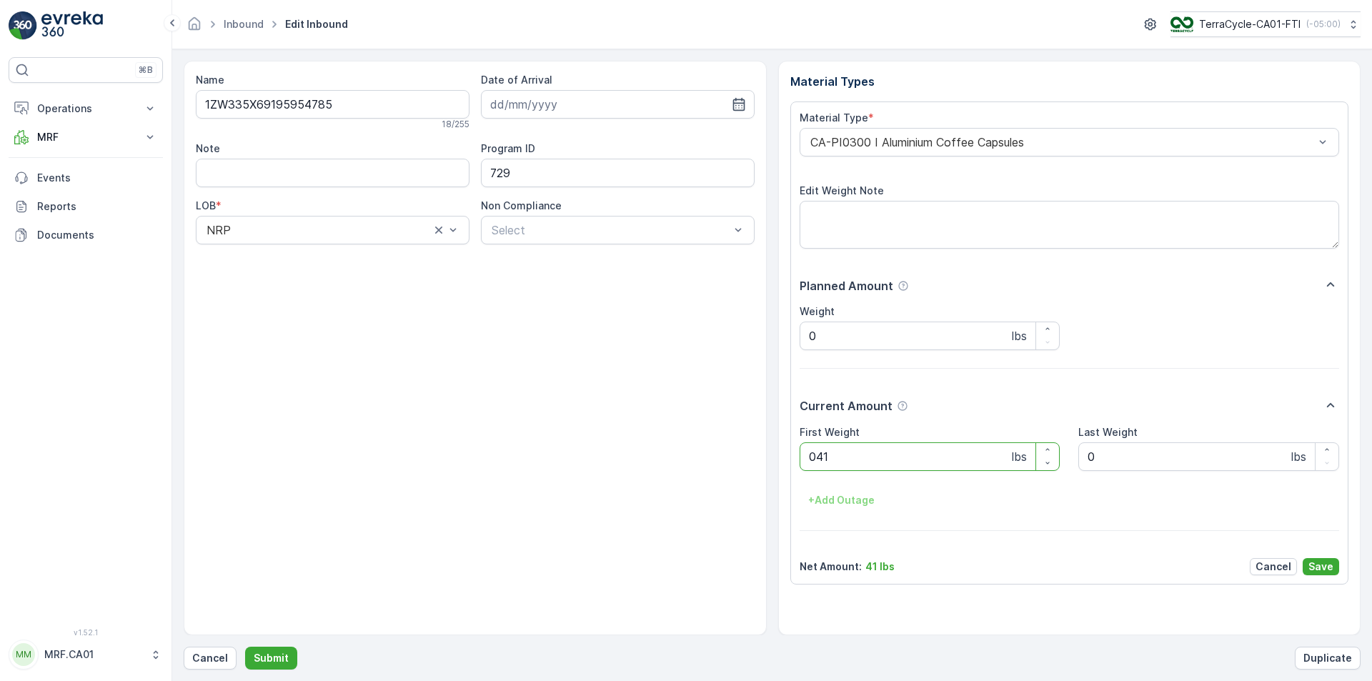
click at [245, 647] on button "Submit" at bounding box center [271, 658] width 52 height 23
type Weight "031"
click at [245, 647] on button "Submit" at bounding box center [271, 658] width 52 height 23
type Weight "075"
click at [245, 647] on button "Submit" at bounding box center [271, 658] width 52 height 23
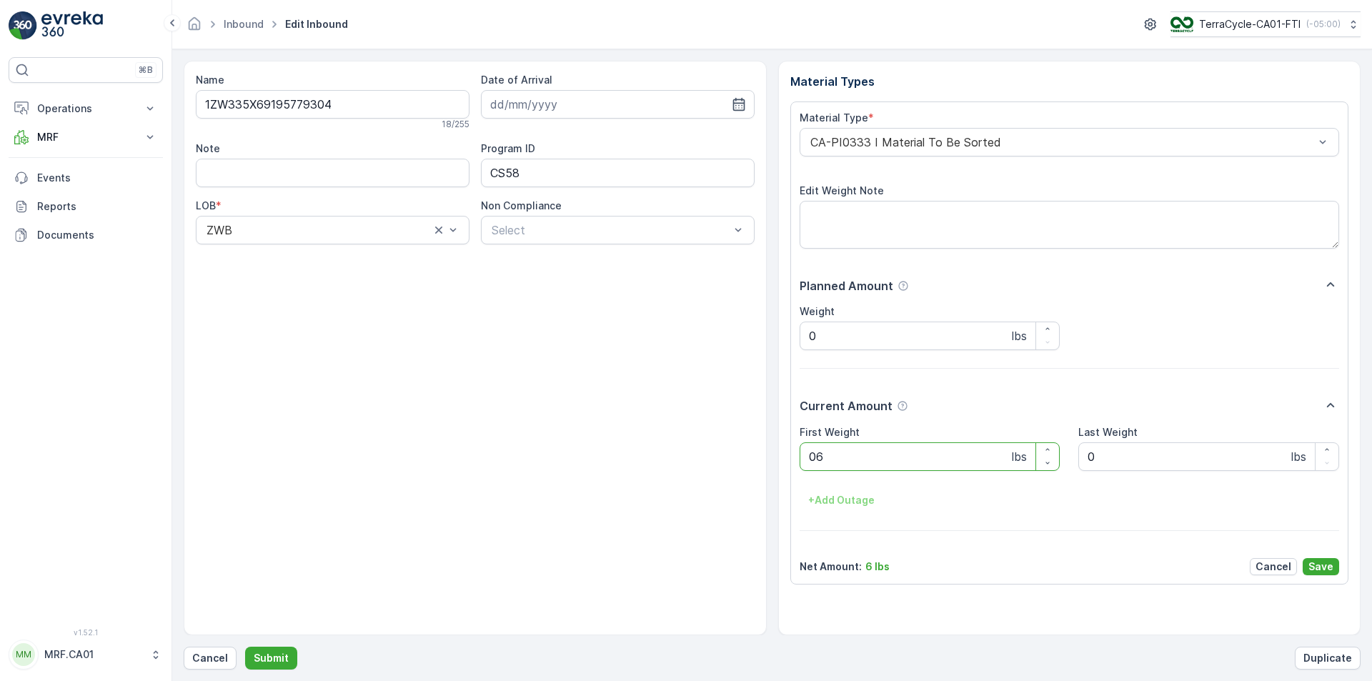
type Weight "063"
click at [245, 647] on button "Submit" at bounding box center [271, 658] width 52 height 23
type Weight "026"
click at [245, 647] on button "Submit" at bounding box center [271, 658] width 52 height 23
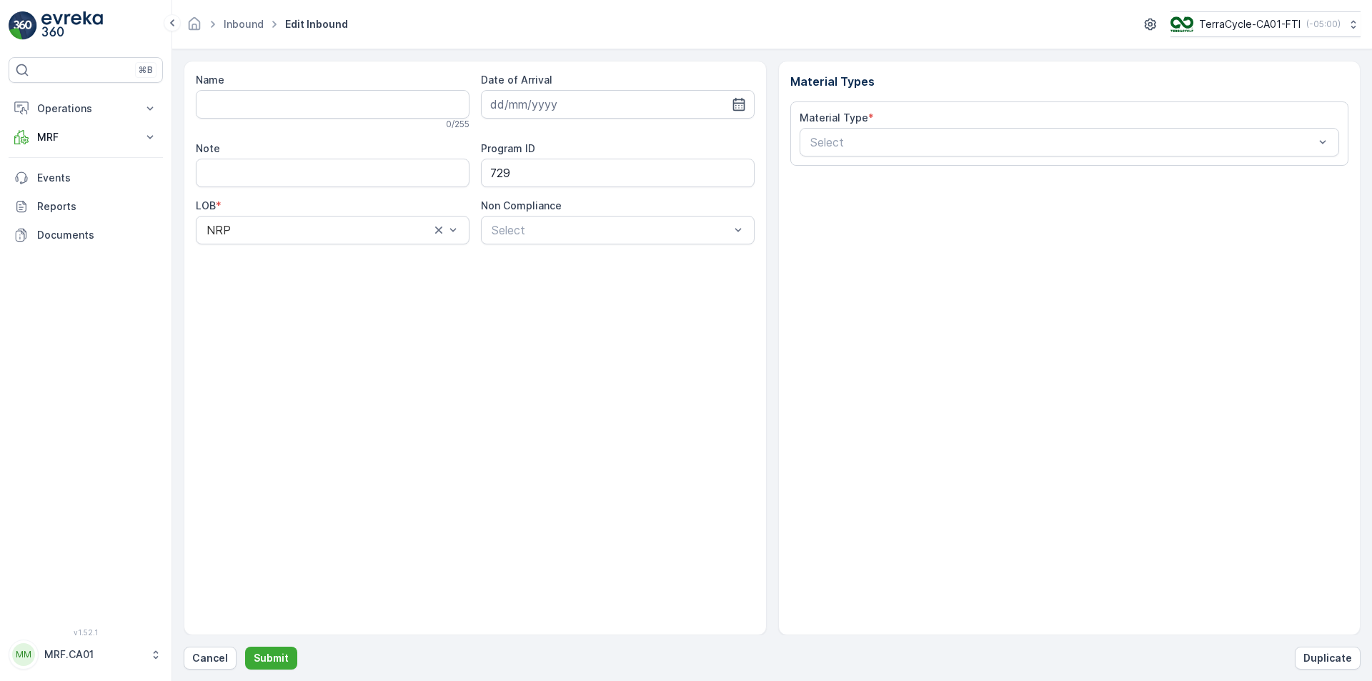
type input "1ZW335X69190966156"
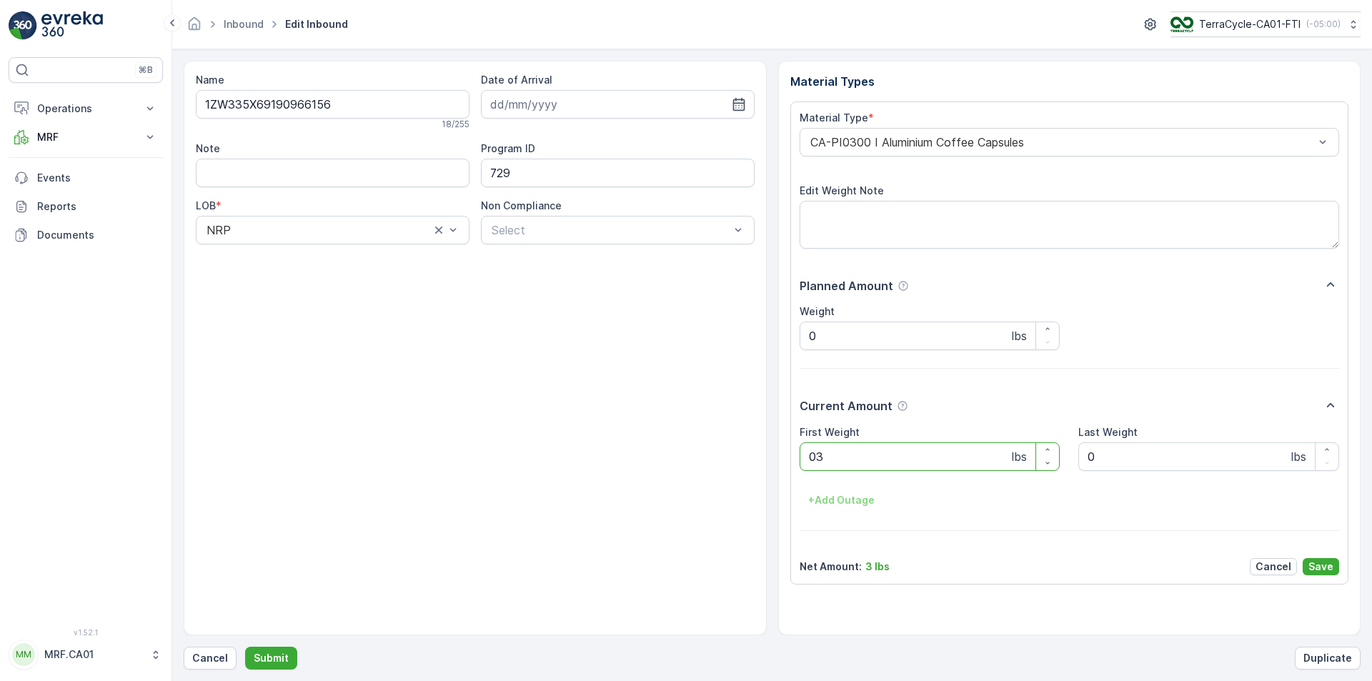
type Weight "036"
click at [245, 647] on button "Submit" at bounding box center [271, 658] width 52 height 23
type Weight "038"
click at [245, 647] on button "Submit" at bounding box center [271, 658] width 52 height 23
type Weight "025"
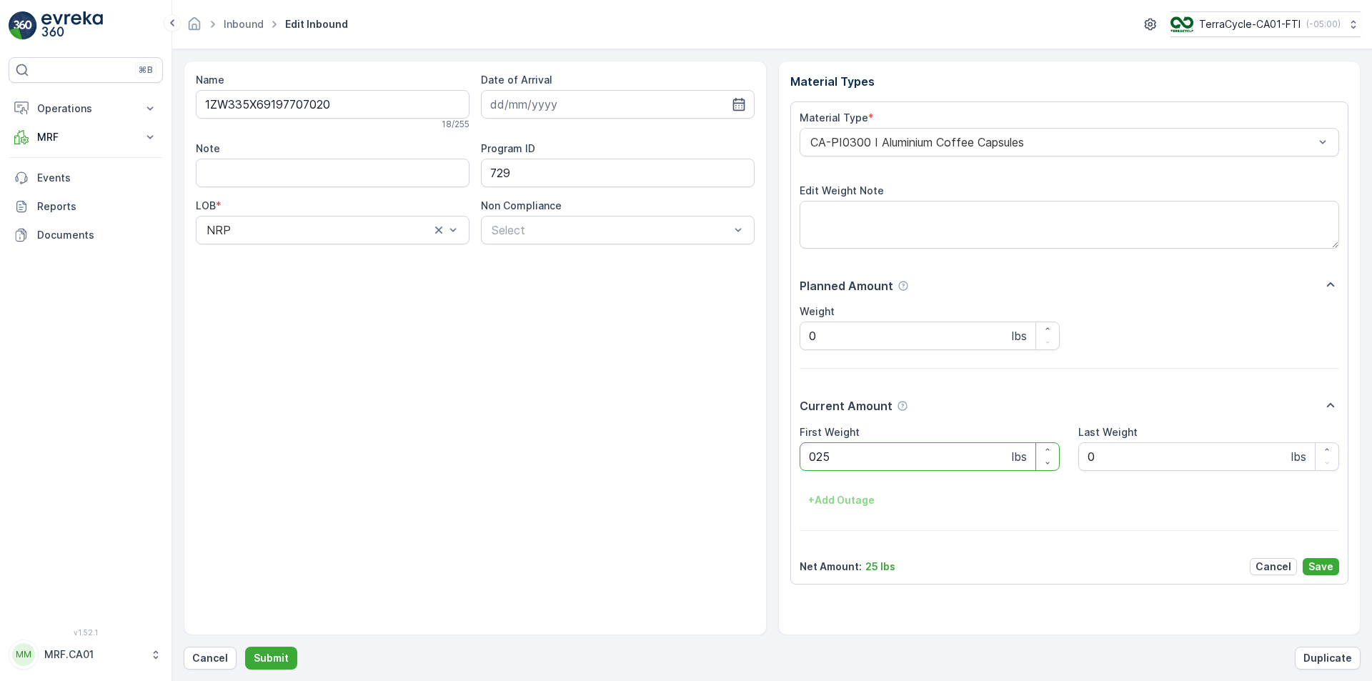
click at [245, 647] on button "Submit" at bounding box center [271, 658] width 52 height 23
type Weight "035"
click at [245, 647] on button "Submit" at bounding box center [271, 658] width 52 height 23
type Weight "034"
click at [245, 647] on button "Submit" at bounding box center [271, 658] width 52 height 23
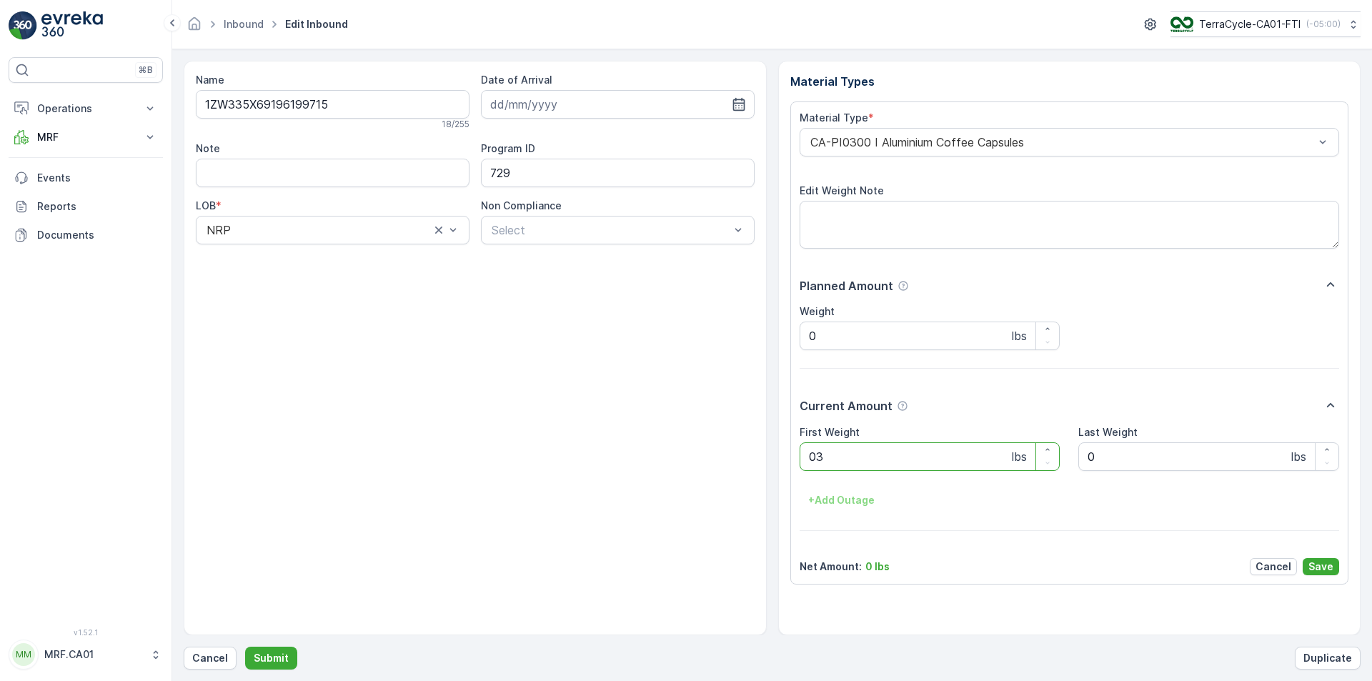
type Weight "033"
click at [245, 647] on button "Submit" at bounding box center [271, 658] width 52 height 23
type Weight "025"
click at [245, 647] on button "Submit" at bounding box center [271, 658] width 52 height 23
type Weight "040"
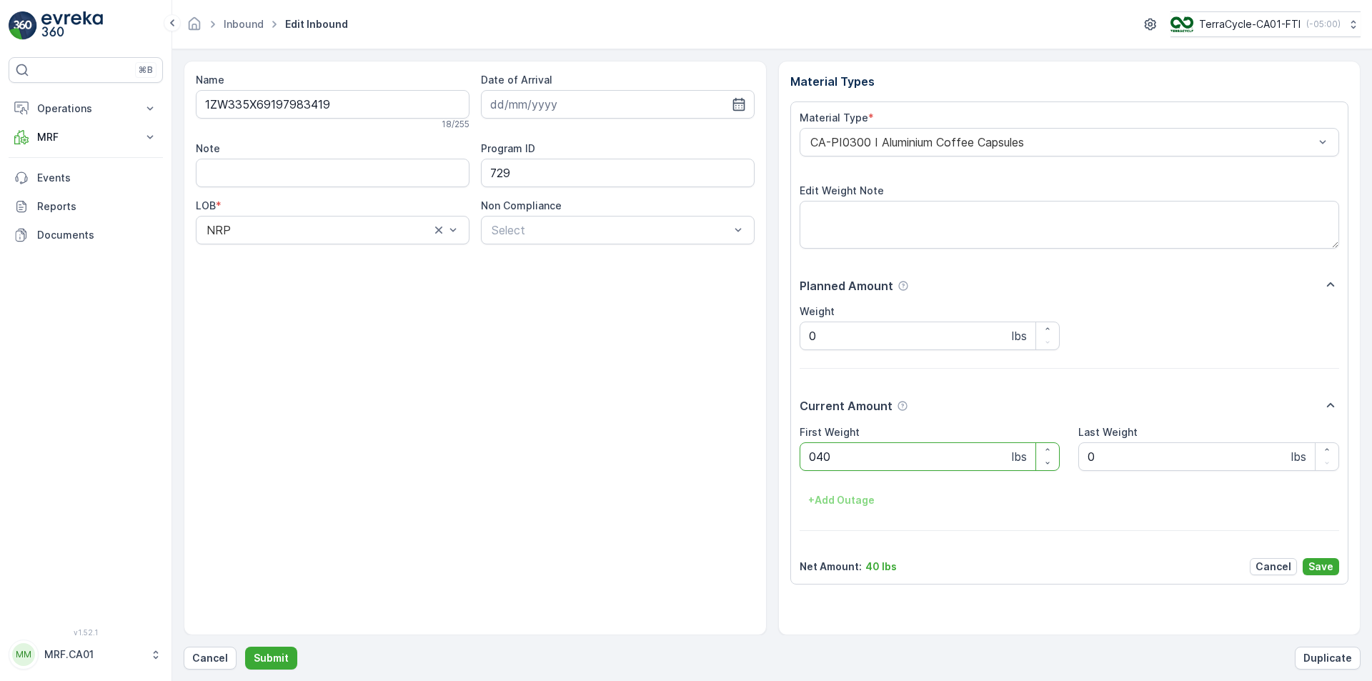
click at [245, 647] on button "Submit" at bounding box center [271, 658] width 52 height 23
click at [225, 664] on p "Cancel" at bounding box center [210, 658] width 36 height 14
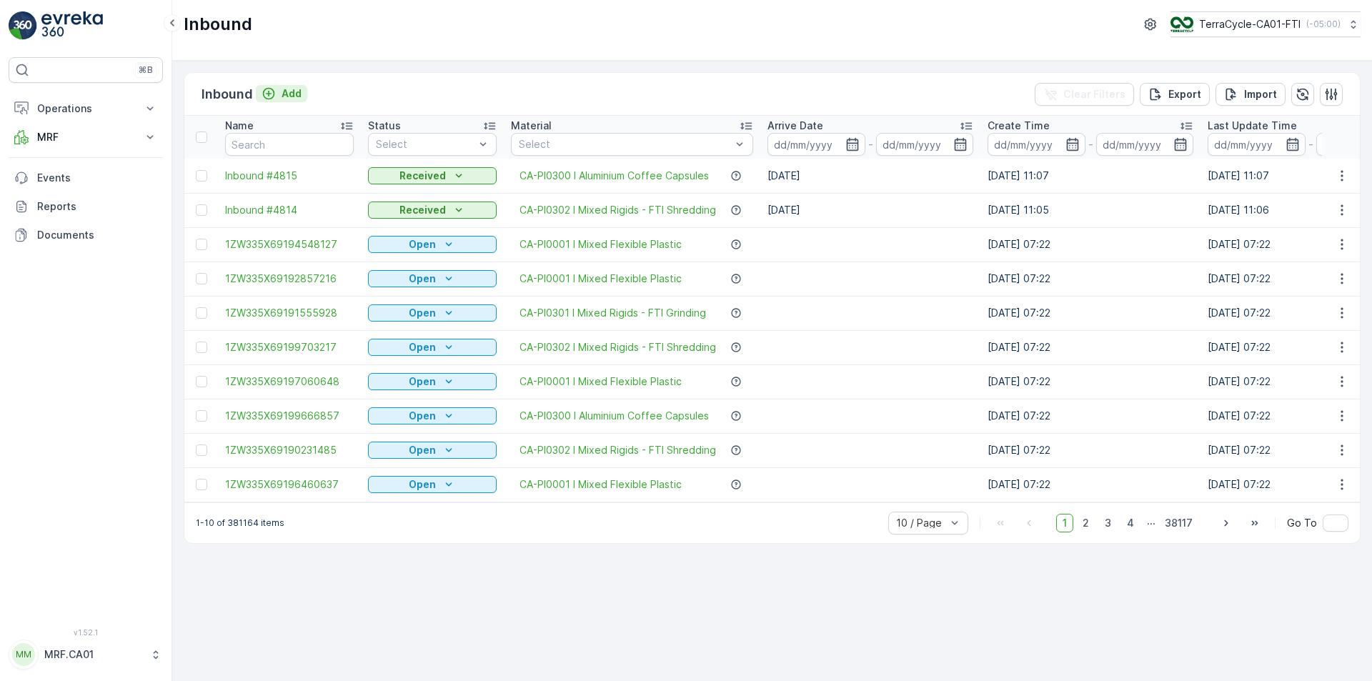
click at [292, 90] on p "Add" at bounding box center [292, 93] width 20 height 14
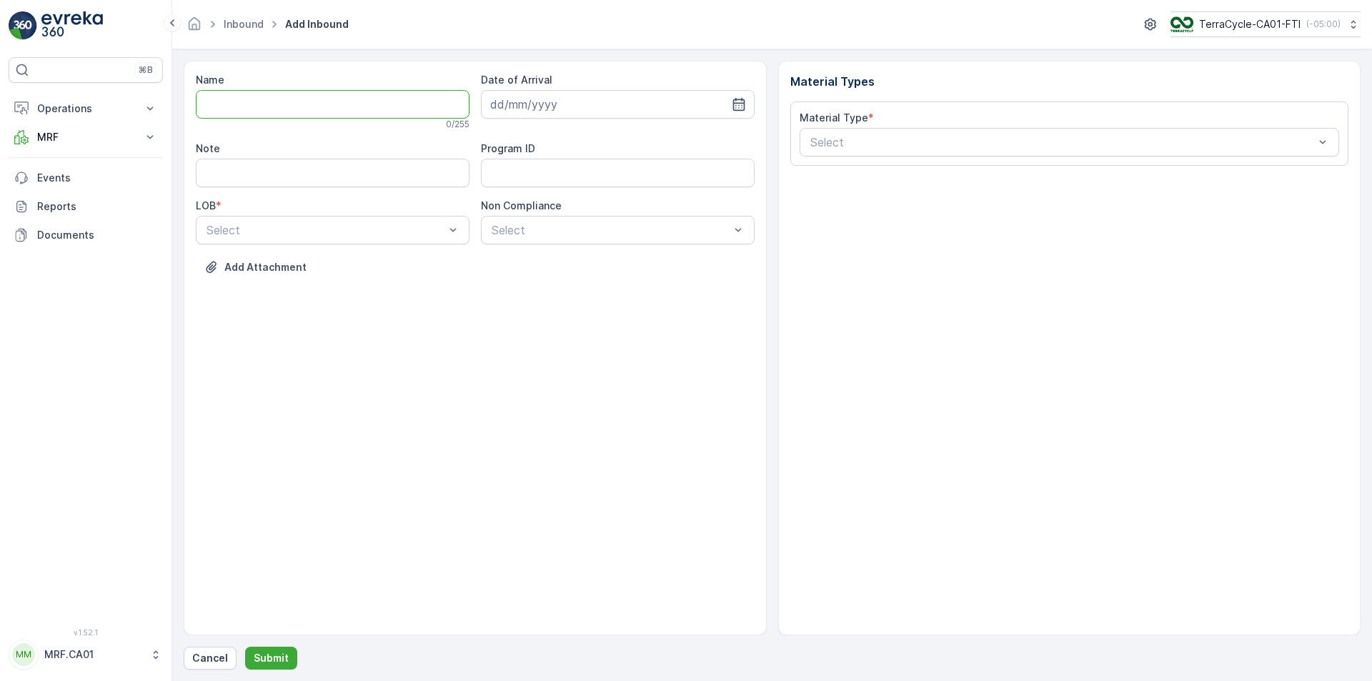
click at [368, 111] on input "Name" at bounding box center [333, 104] width 274 height 29
click at [245, 647] on button "Submit" at bounding box center [271, 658] width 52 height 23
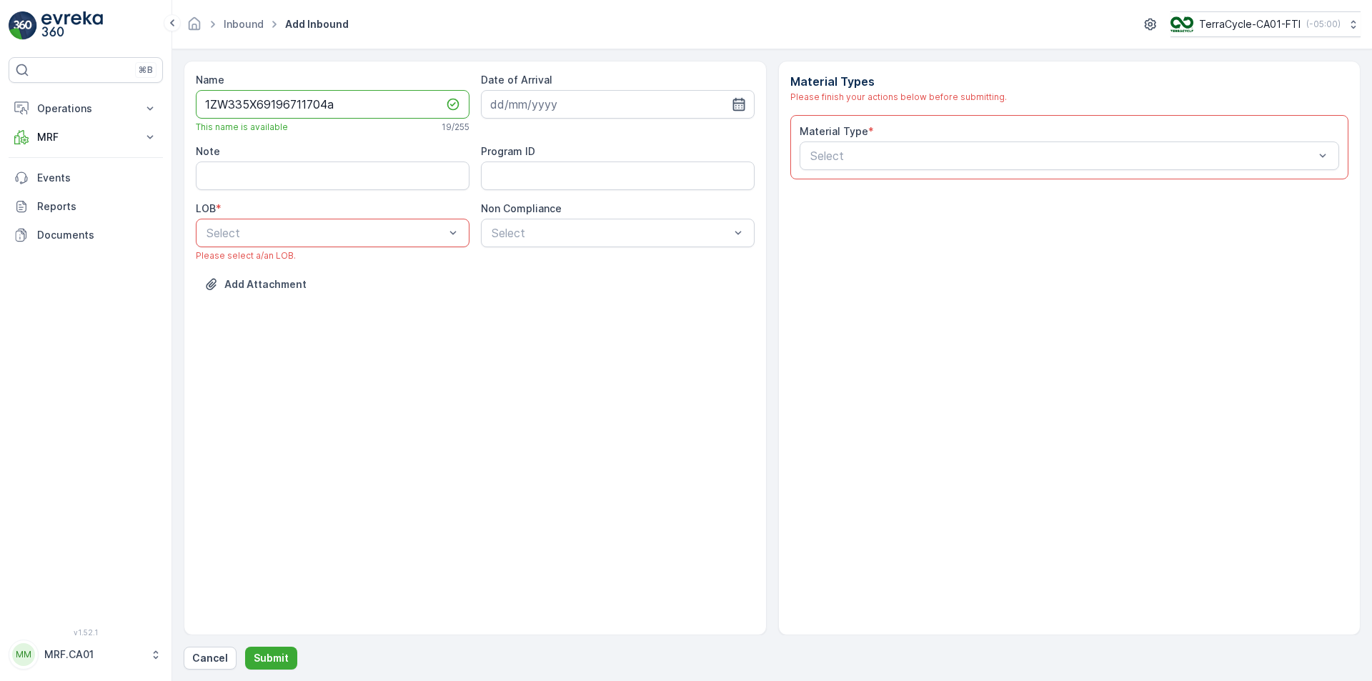
type input "1ZW335X69196711704a"
click at [744, 101] on icon "button" at bounding box center [738, 104] width 12 height 13
click at [600, 227] on div "9" at bounding box center [608, 223] width 23 height 23
type input "[DATE]"
click at [289, 246] on div "Select" at bounding box center [333, 233] width 274 height 29
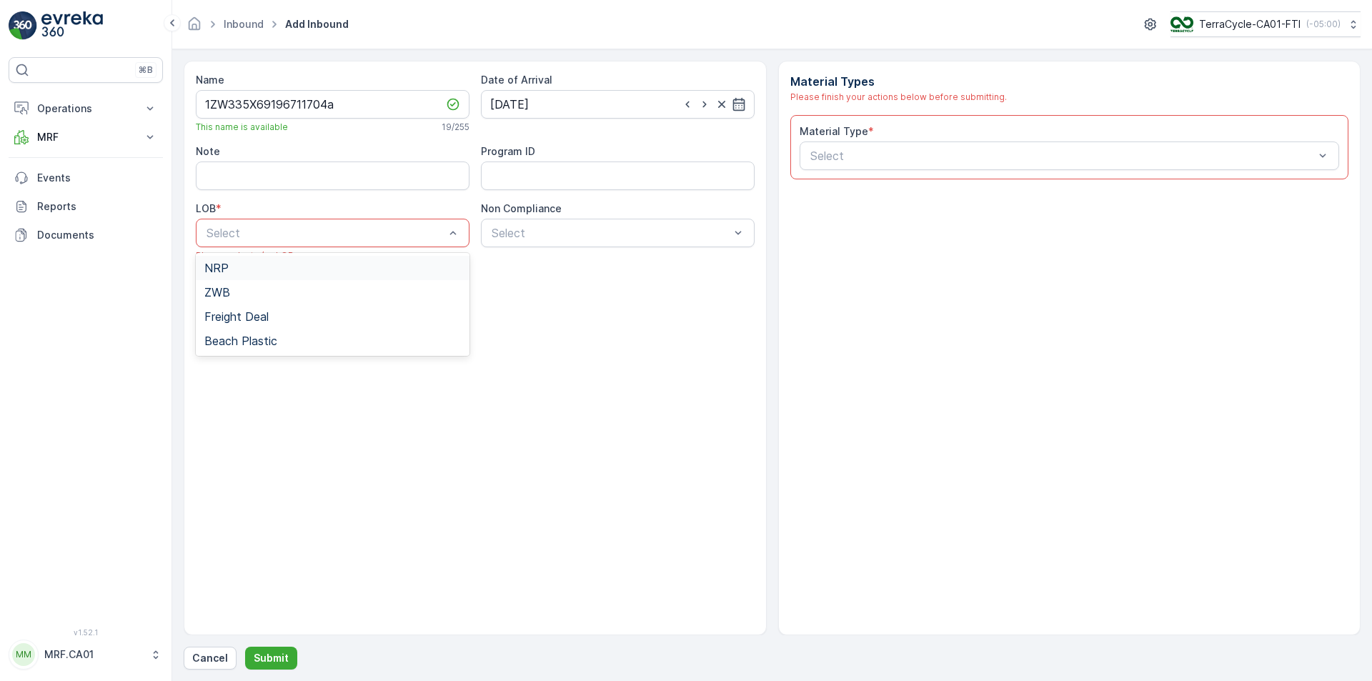
click at [277, 260] on div "NRP" at bounding box center [333, 268] width 274 height 24
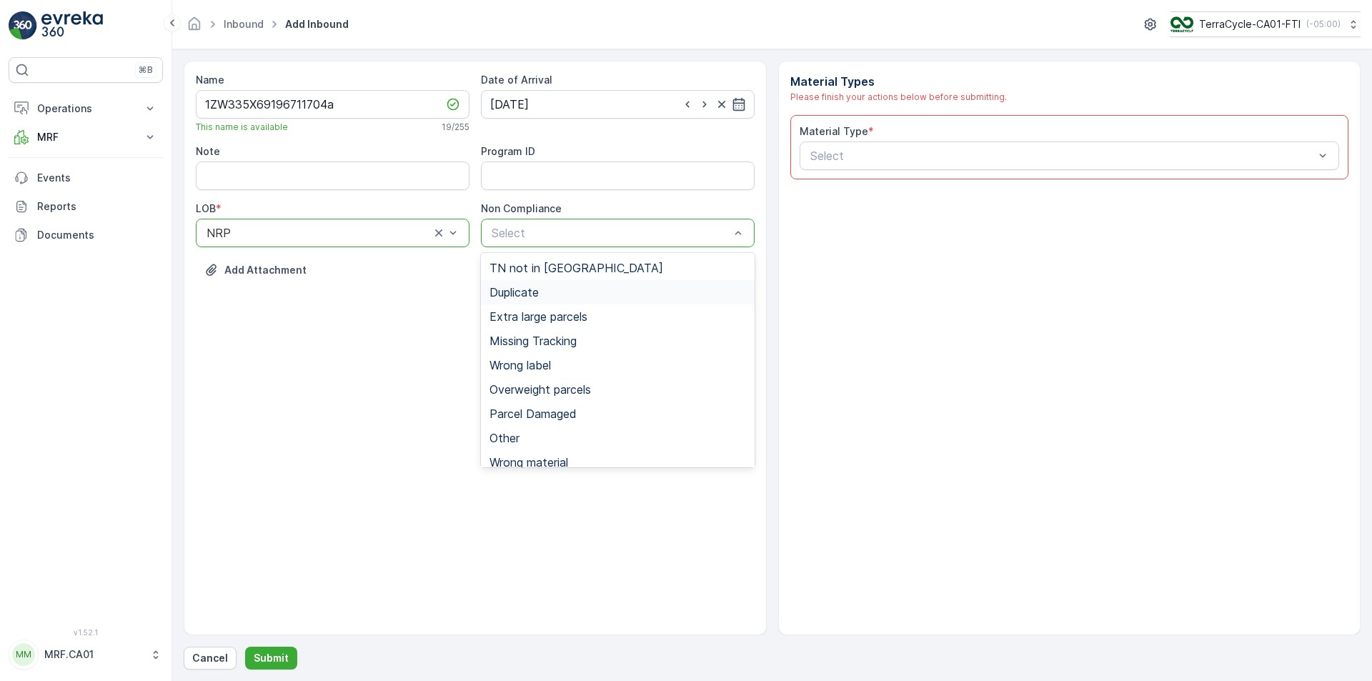
click at [549, 290] on div "Duplicate" at bounding box center [617, 292] width 257 height 13
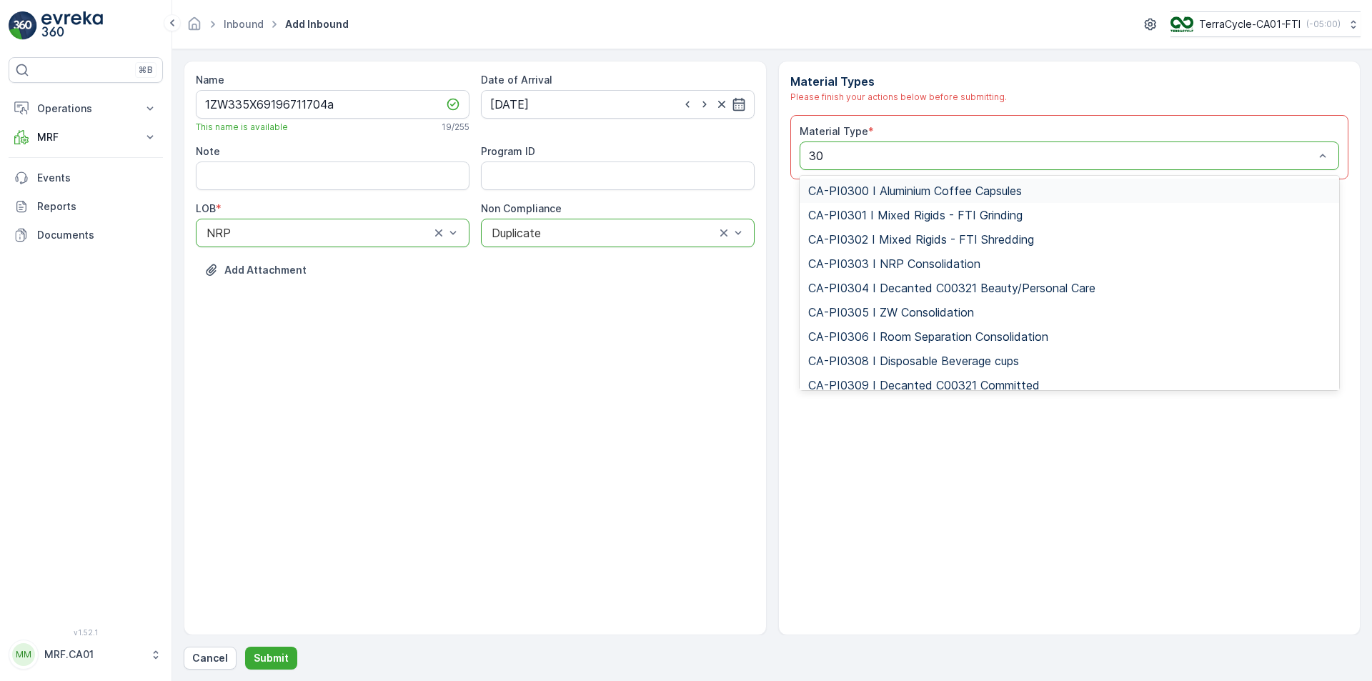
type input "302"
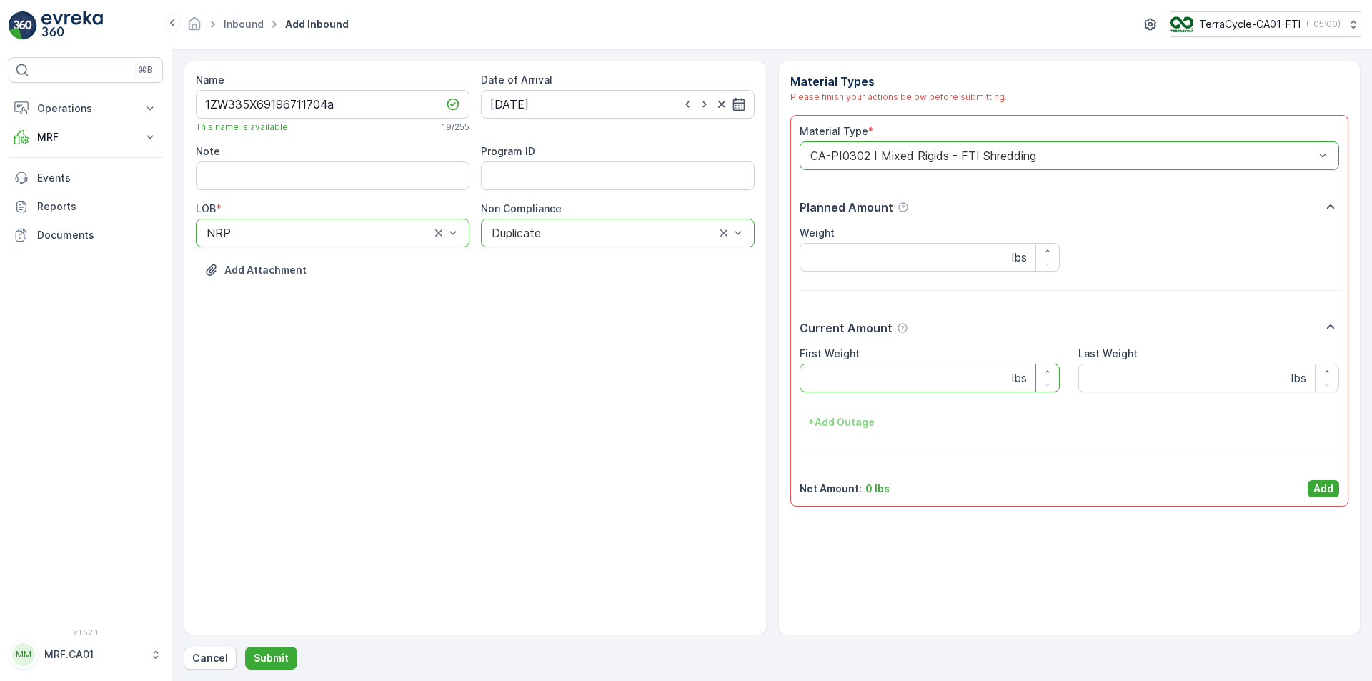
click at [870, 369] on Weight "First Weight" at bounding box center [930, 378] width 261 height 29
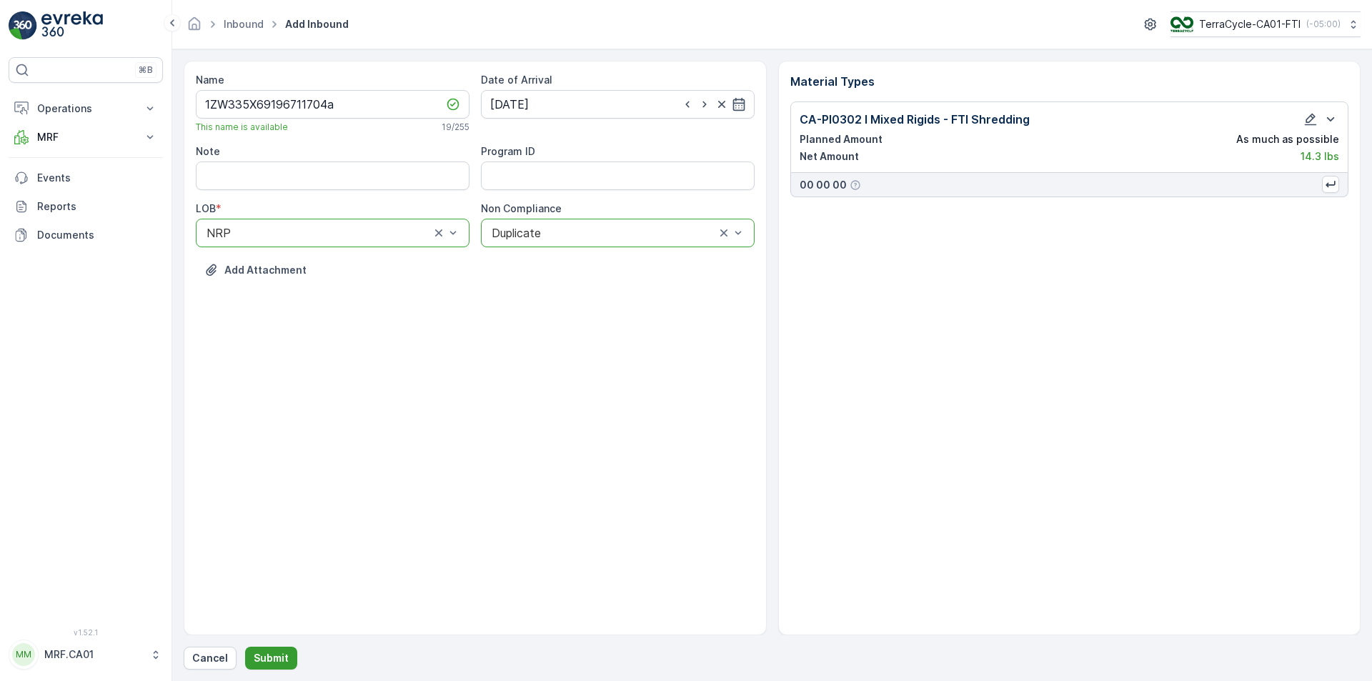
click at [267, 651] on p "Submit" at bounding box center [271, 658] width 35 height 14
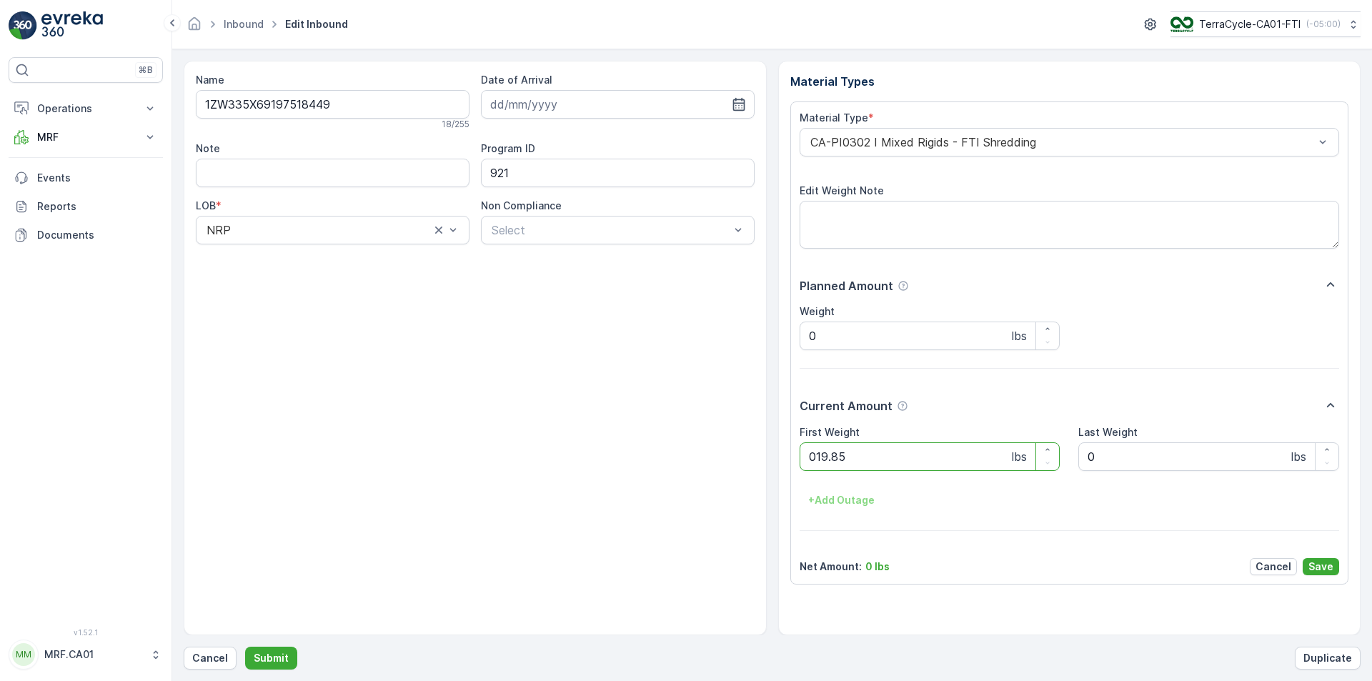
click at [245, 647] on button "Submit" at bounding box center [271, 658] width 52 height 23
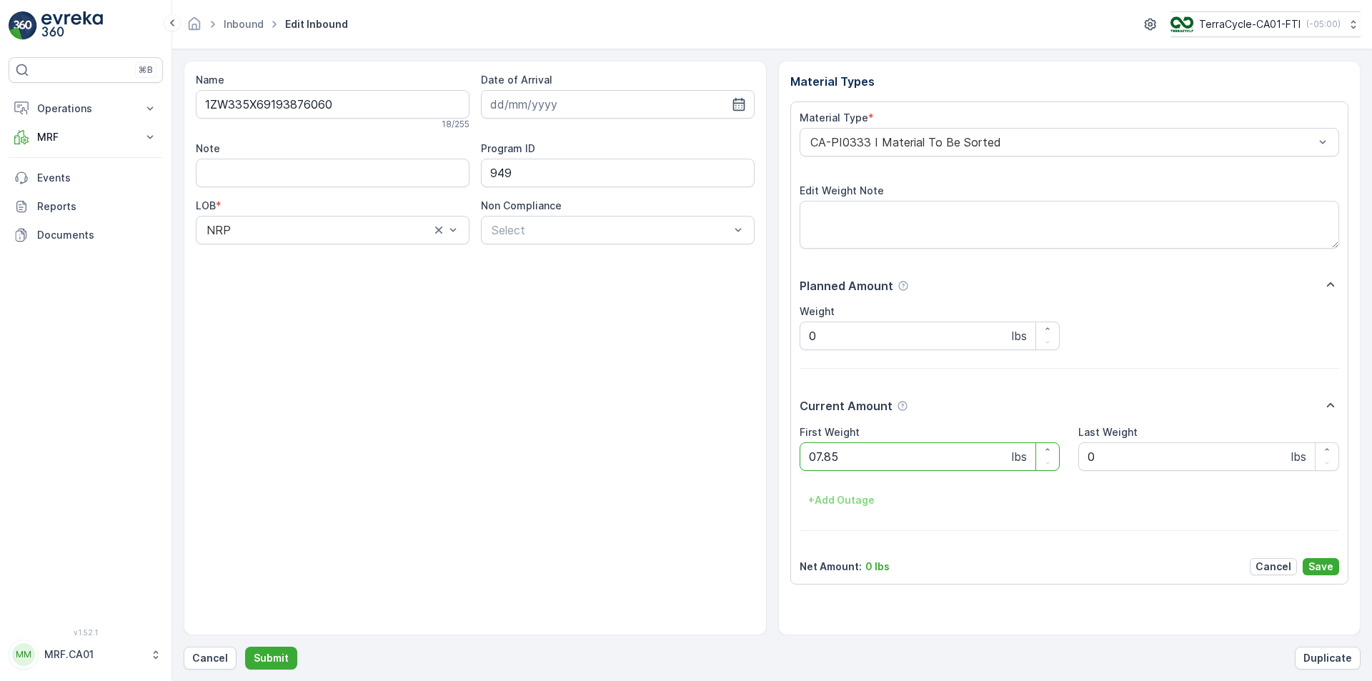
click at [245, 647] on button "Submit" at bounding box center [271, 658] width 52 height 23
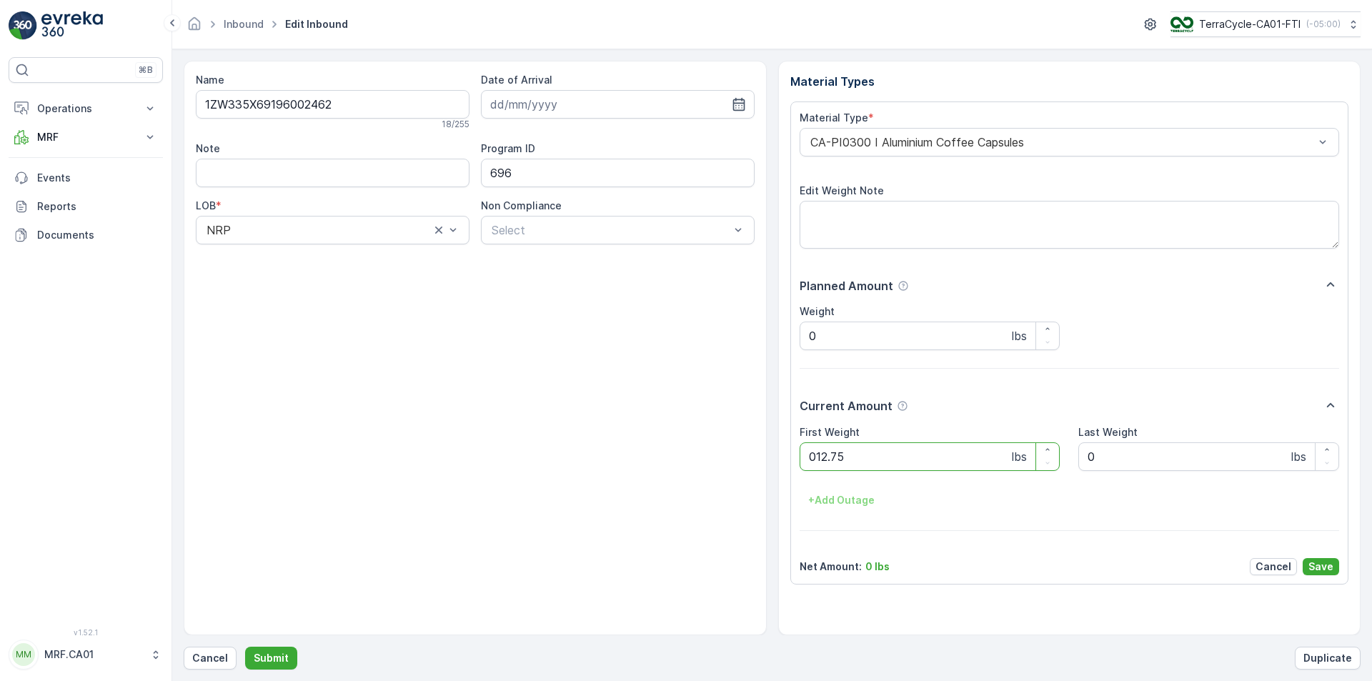
click at [245, 647] on button "Submit" at bounding box center [271, 658] width 52 height 23
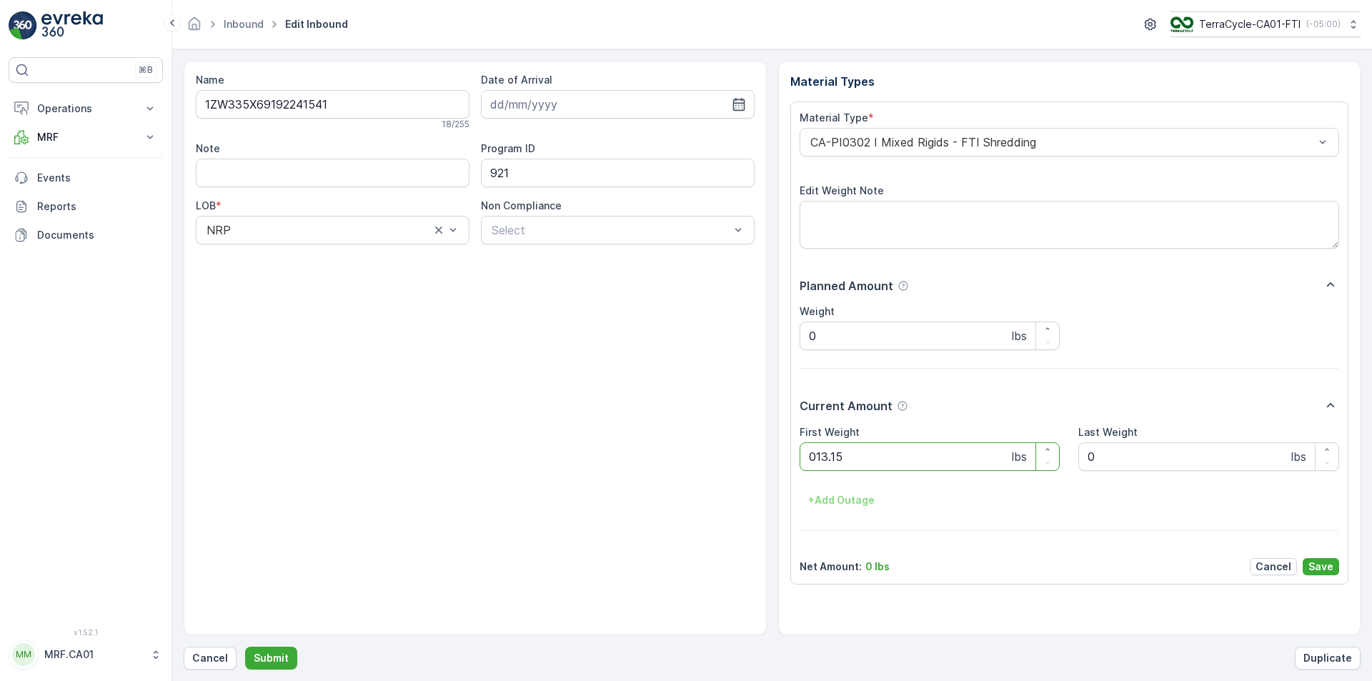
click at [245, 647] on button "Submit" at bounding box center [271, 658] width 52 height 23
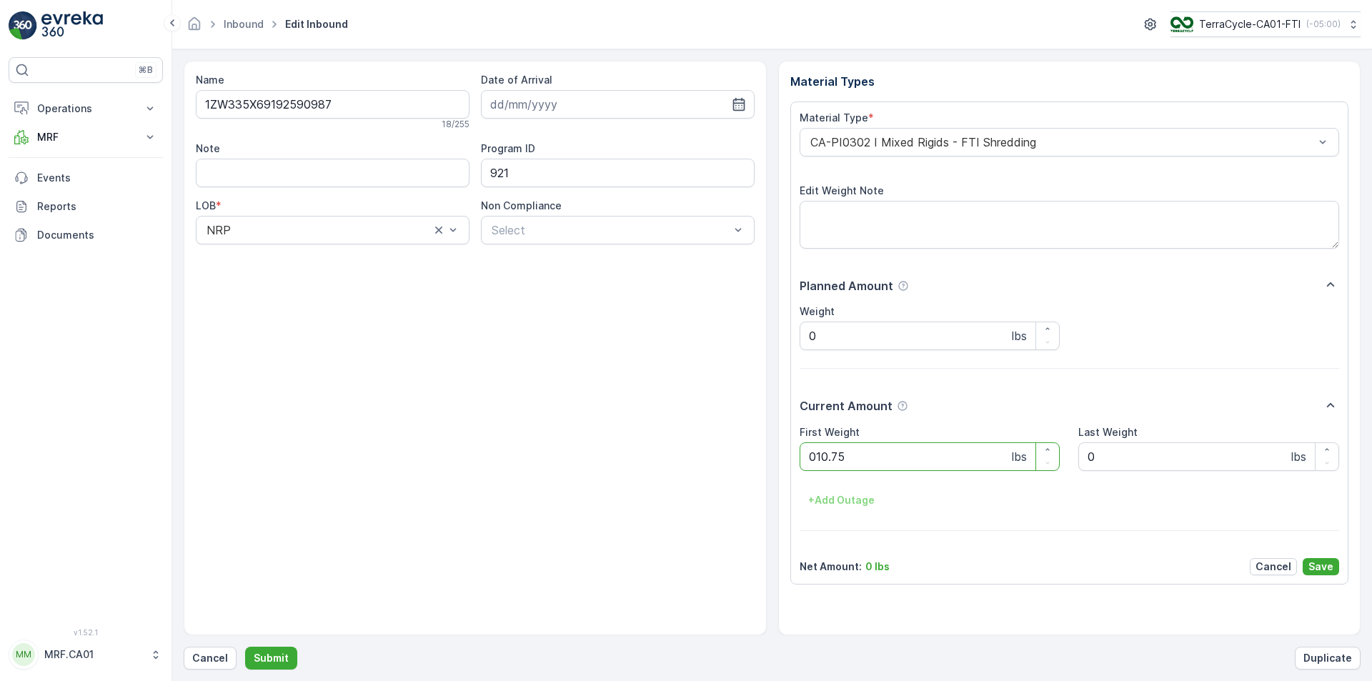
click at [245, 647] on button "Submit" at bounding box center [271, 658] width 52 height 23
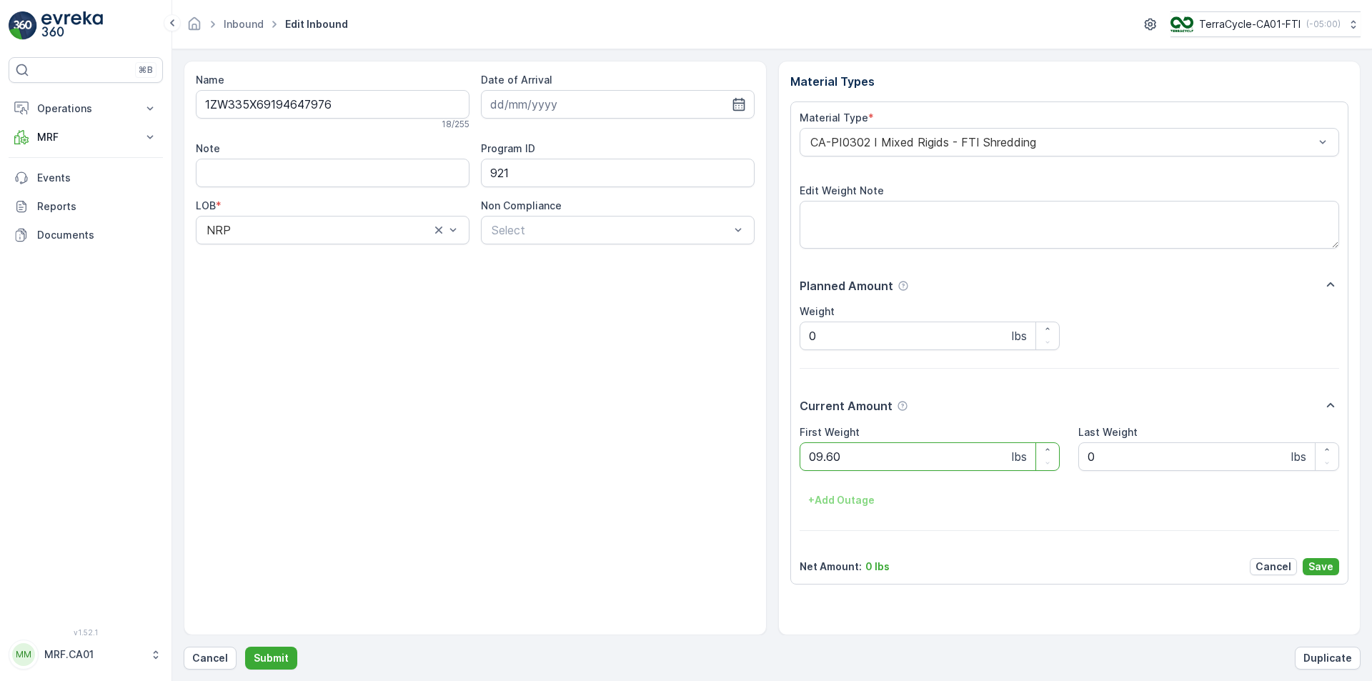
click at [245, 647] on button "Submit" at bounding box center [271, 658] width 52 height 23
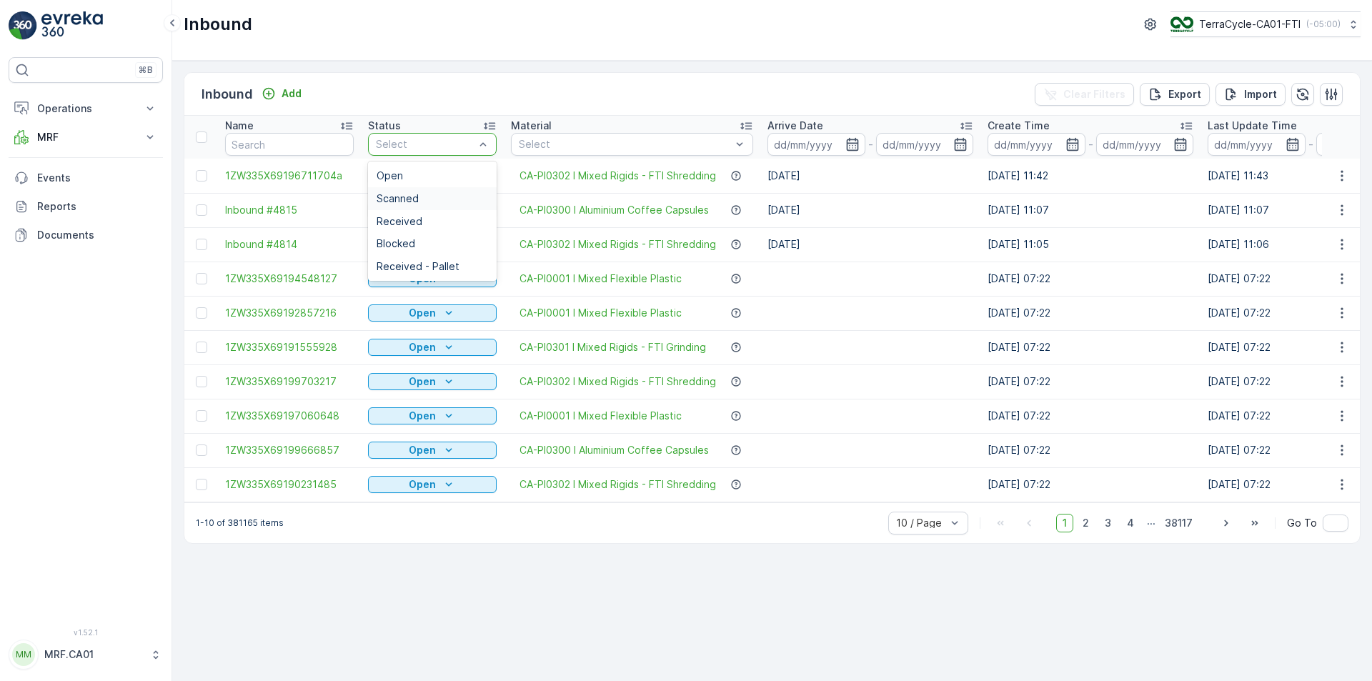
click at [414, 195] on span "Scanned" at bounding box center [398, 198] width 42 height 11
click at [440, 197] on div "Scanned" at bounding box center [432, 198] width 111 height 11
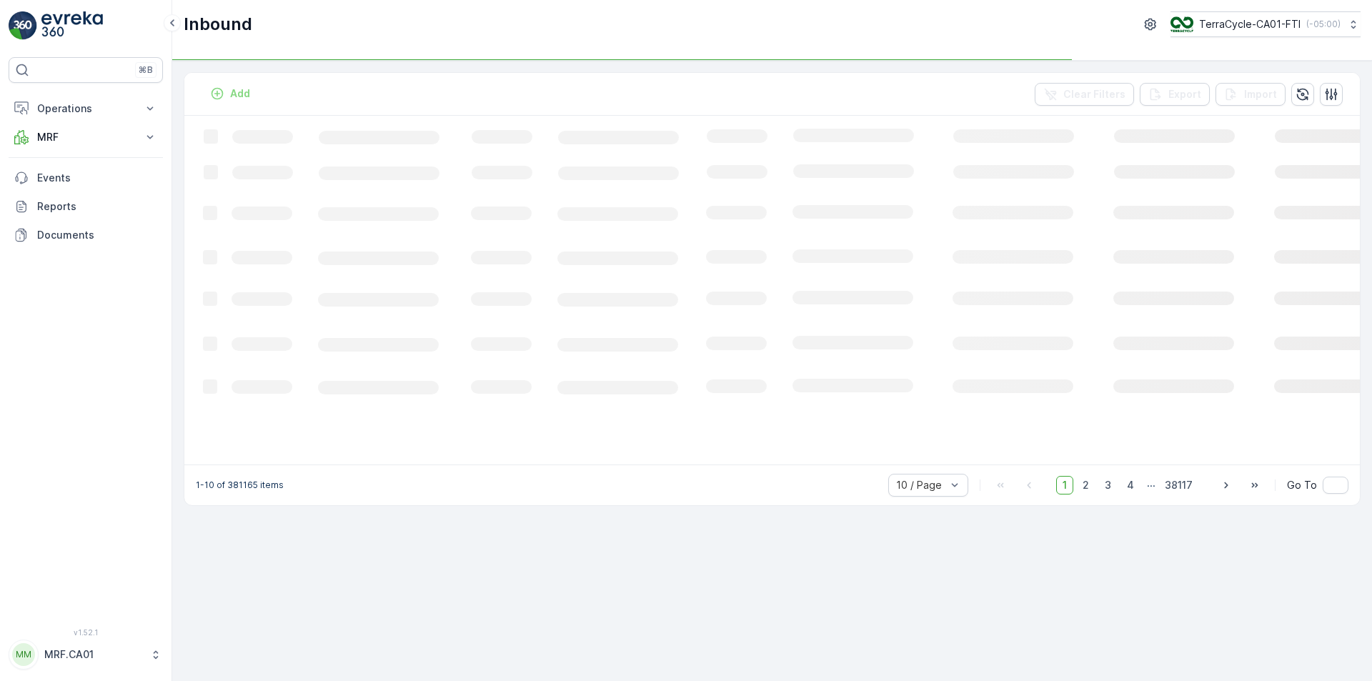
click at [477, 143] on rect at bounding box center [870, 289] width 1372 height 347
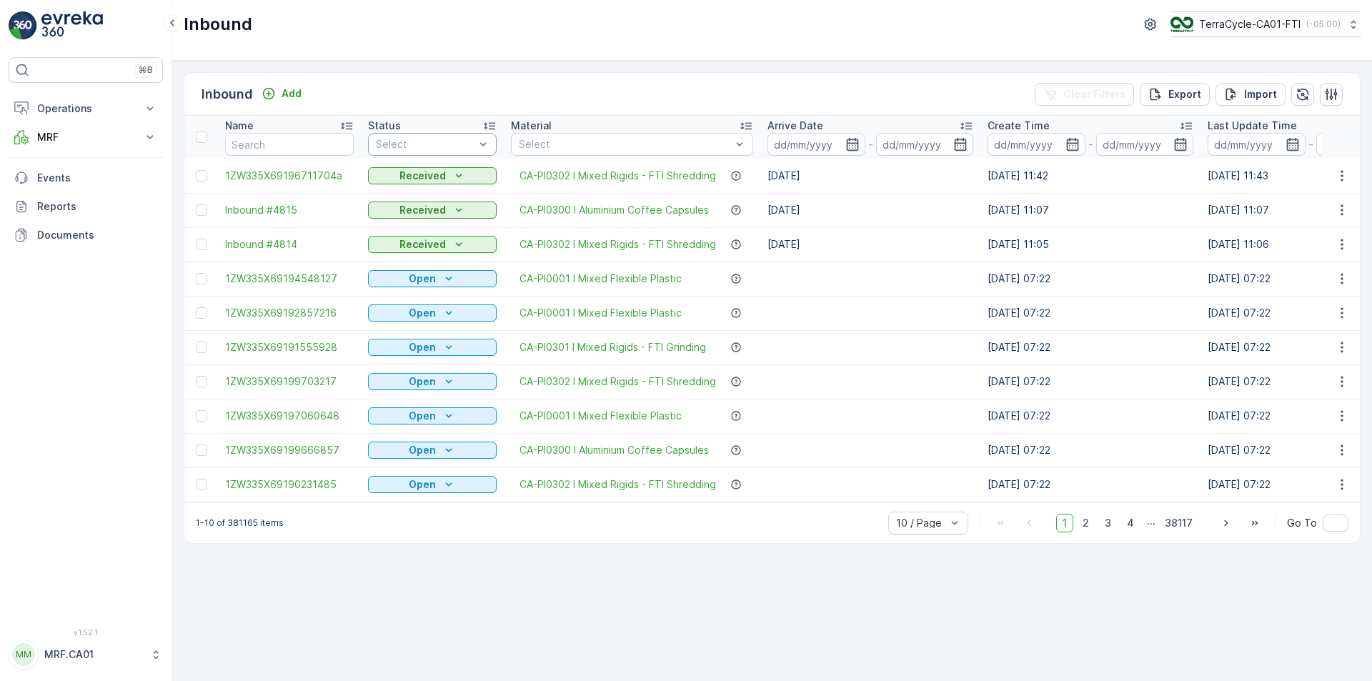
click at [457, 134] on div "Select" at bounding box center [432, 144] width 129 height 23
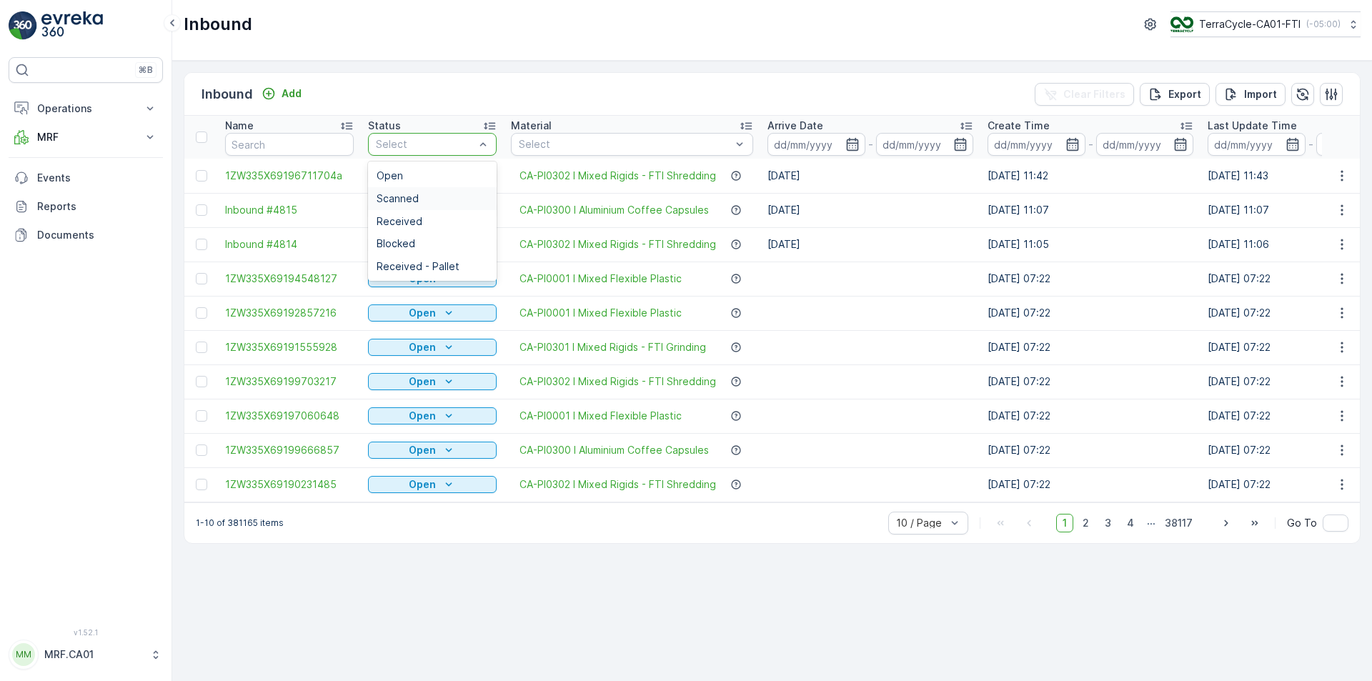
click at [440, 201] on div "Scanned" at bounding box center [432, 198] width 111 height 11
